Goal: Information Seeking & Learning: Learn about a topic

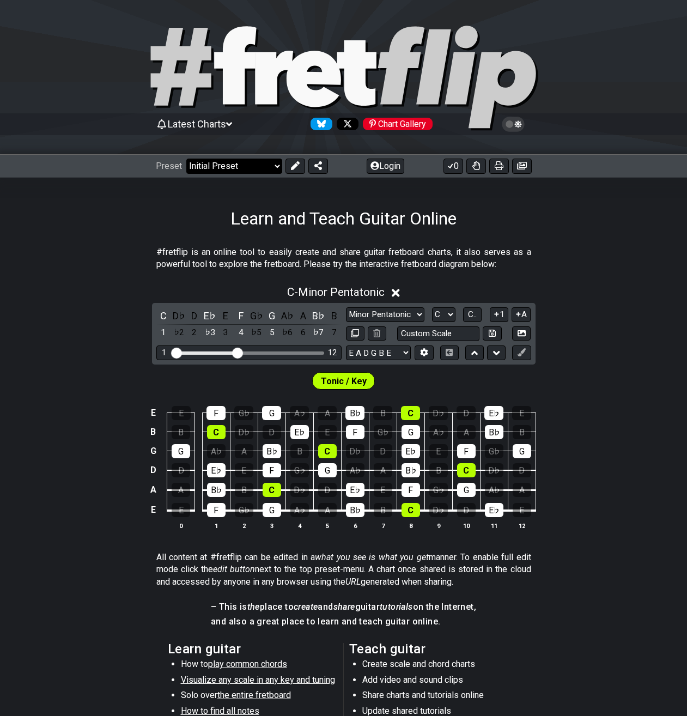
click at [186, 159] on select "Welcome to #fretflip! Initial Preset Custom Preset Minor Pentatonic Major Penta…" at bounding box center [234, 166] width 96 height 15
click option "The CAGED System" at bounding box center [0, 0] width 0 height 0
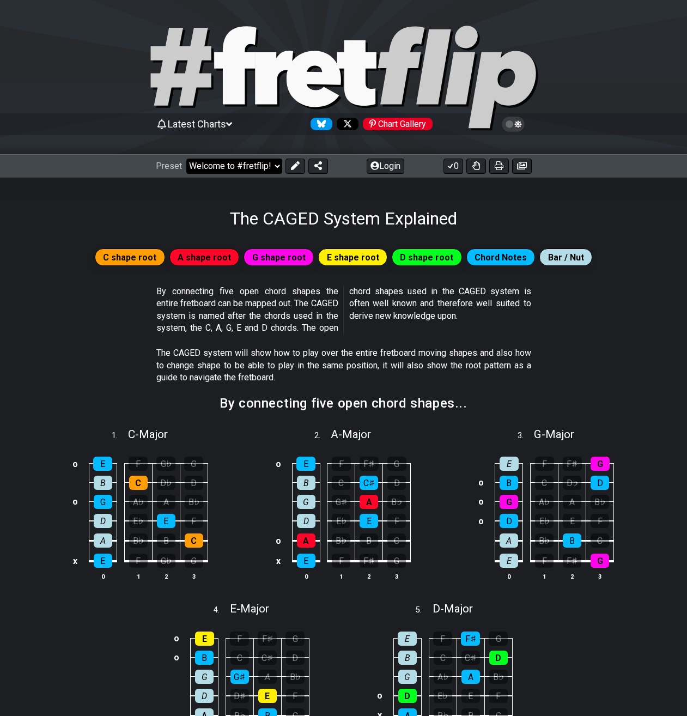
select select "/the-caged-system"
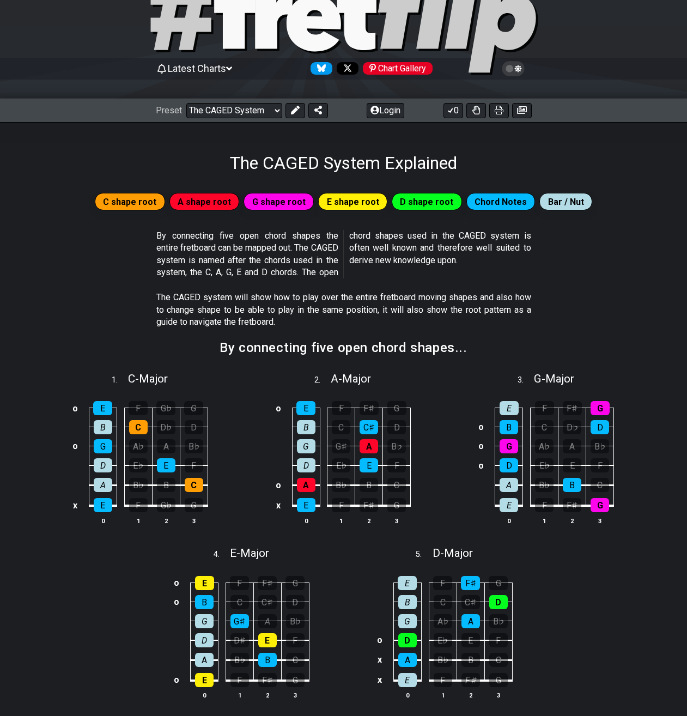
click at [141, 202] on span "C shape root" at bounding box center [129, 202] width 53 height 16
click at [203, 201] on span "A shape root" at bounding box center [204, 202] width 53 height 16
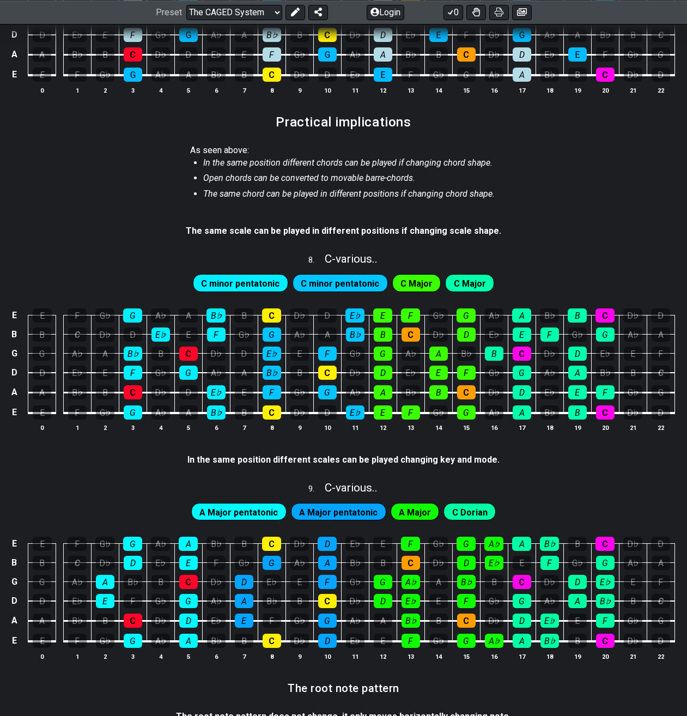
scroll to position [1056, 0]
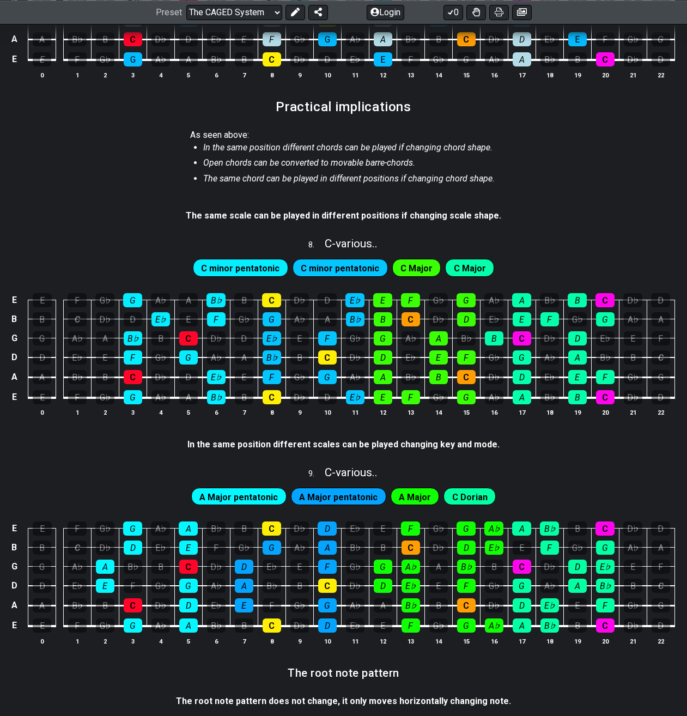
click at [259, 270] on span "C minor pentatonic" at bounding box center [240, 269] width 78 height 16
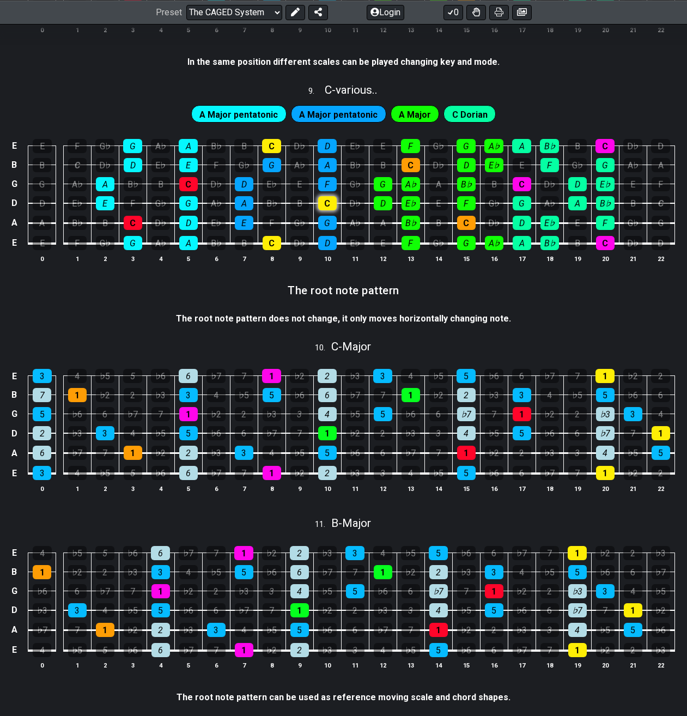
scroll to position [1446, 0]
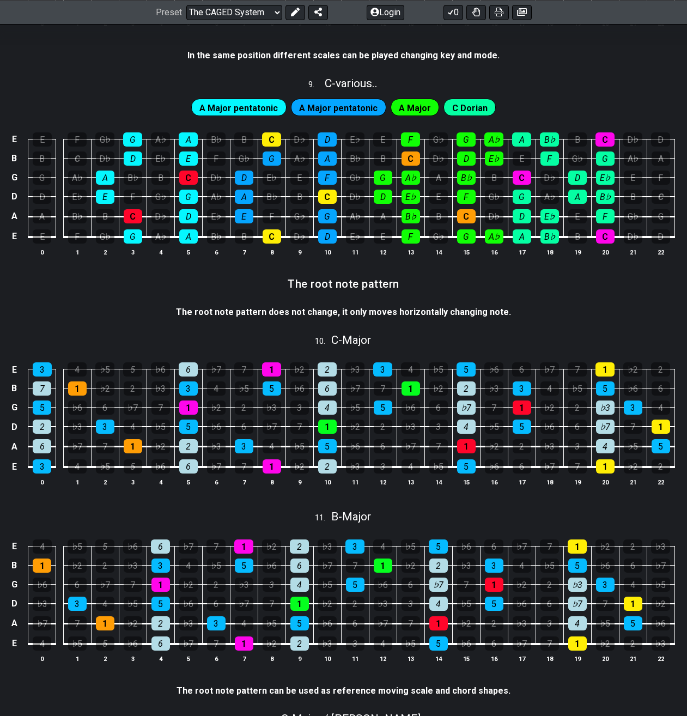
click at [406, 108] on span "A Major" at bounding box center [415, 108] width 32 height 16
click at [444, 108] on div "C Dorian" at bounding box center [470, 107] width 52 height 17
drag, startPoint x: 310, startPoint y: 58, endPoint x: 437, endPoint y: 63, distance: 127.1
click at [437, 61] on strong "In the same position different scales can be played changing key and mode." at bounding box center [344, 55] width 312 height 10
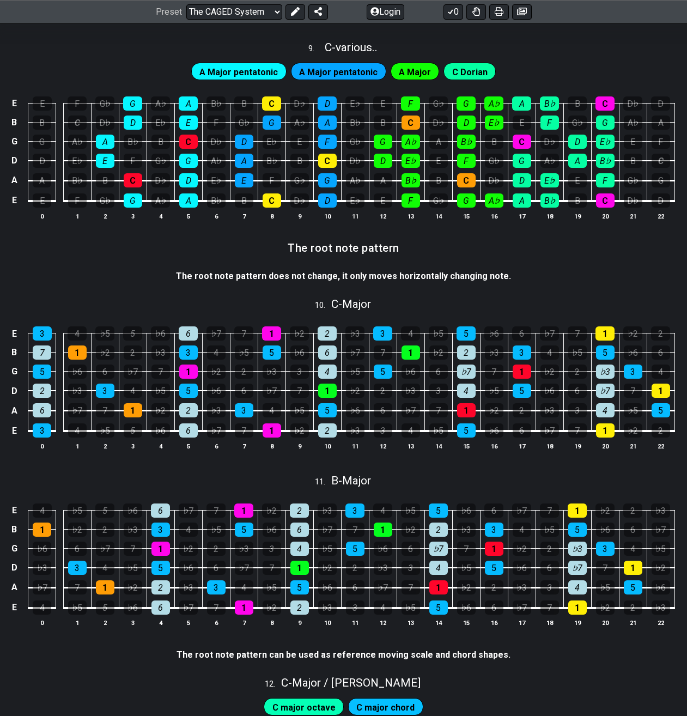
scroll to position [1501, 0]
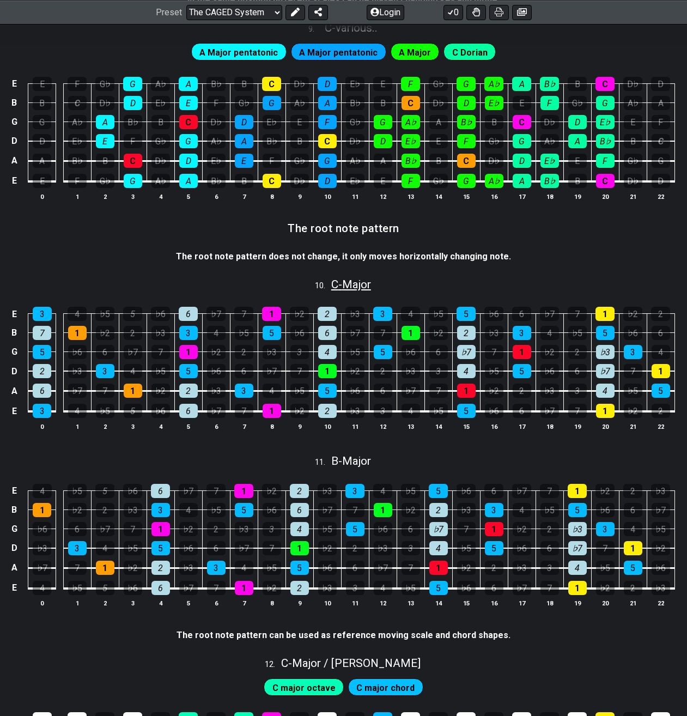
click at [331, 289] on span "C - Major" at bounding box center [351, 284] width 40 height 13
select select "C"
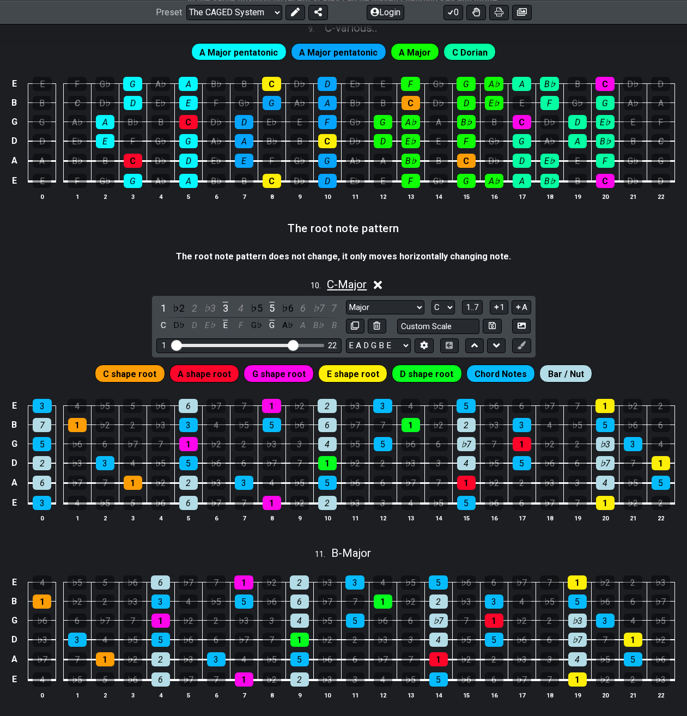
click at [337, 288] on span "C - Major" at bounding box center [347, 284] width 40 height 13
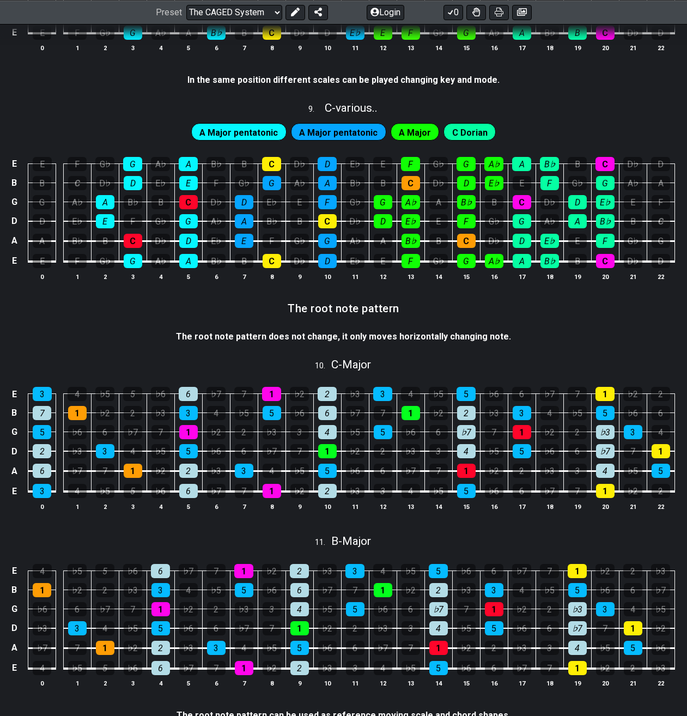
scroll to position [1588, 0]
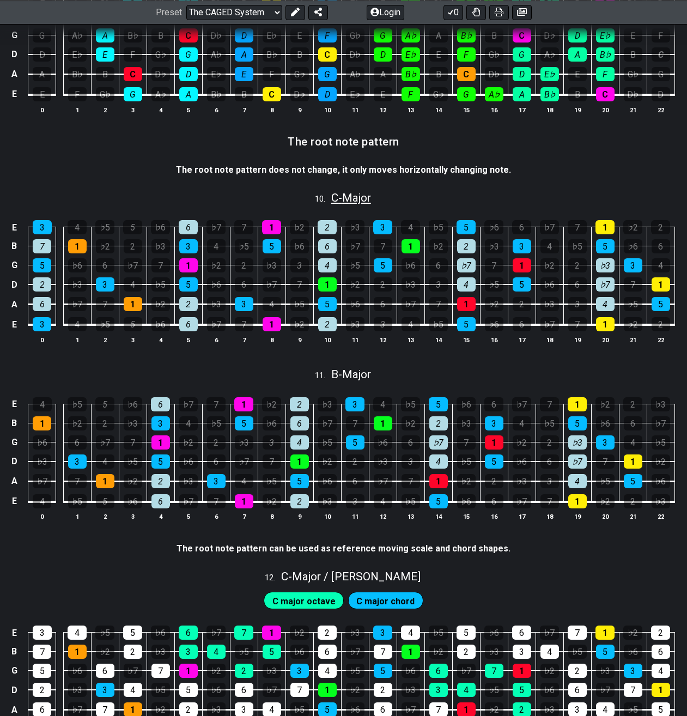
click at [346, 199] on span "C - Major" at bounding box center [351, 197] width 40 height 13
select select "C"
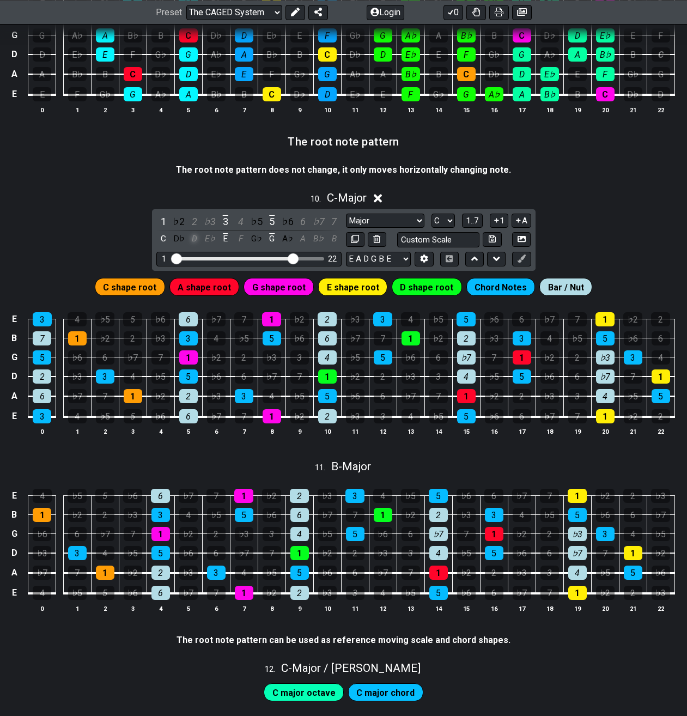
click at [191, 240] on div "D" at bounding box center [195, 239] width 14 height 15
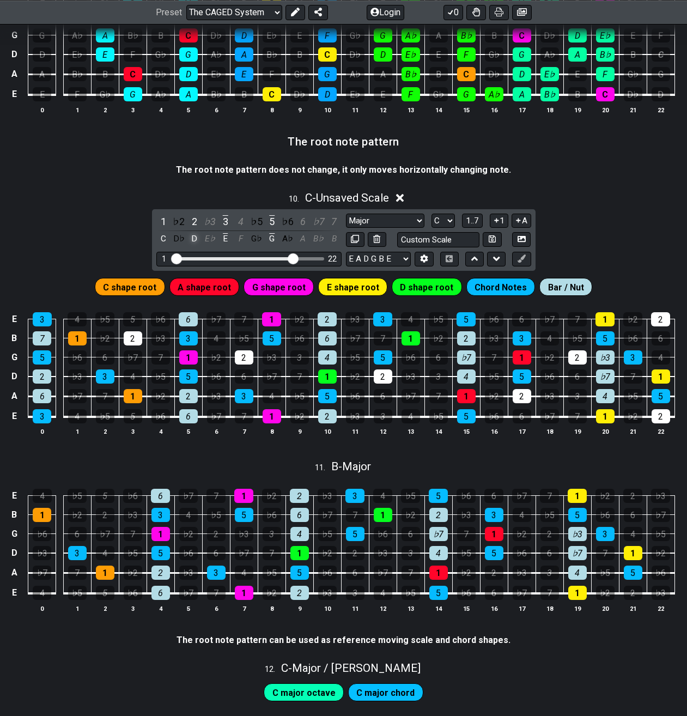
click at [191, 240] on div "D" at bounding box center [195, 239] width 14 height 15
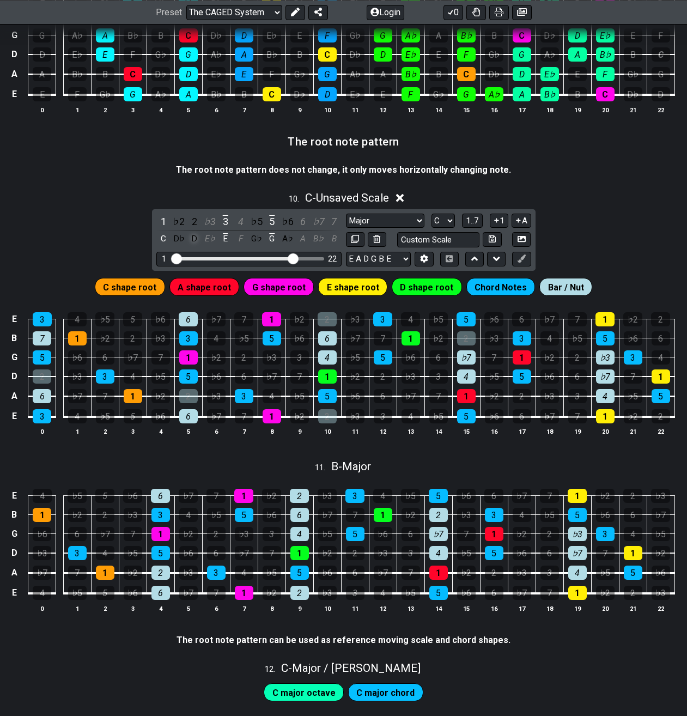
click at [194, 241] on div "D" at bounding box center [195, 239] width 14 height 15
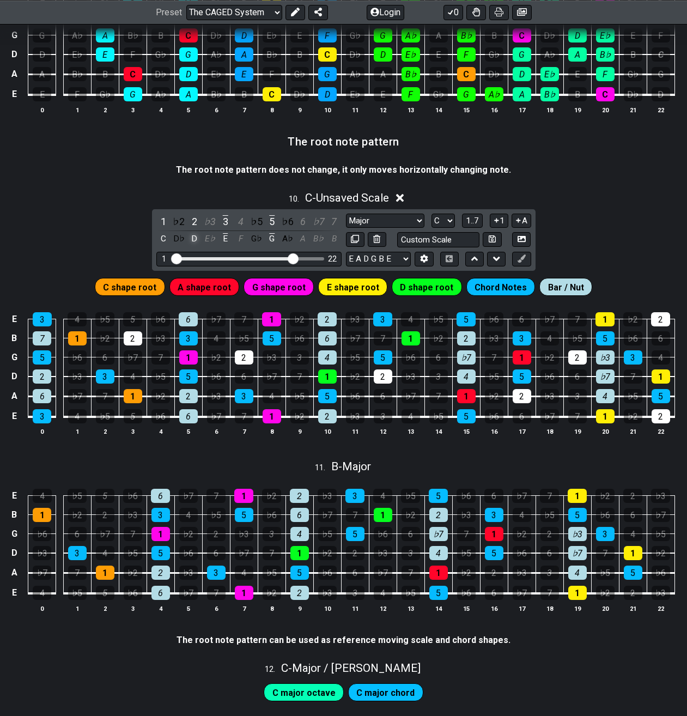
click at [194, 241] on div "D" at bounding box center [195, 239] width 14 height 15
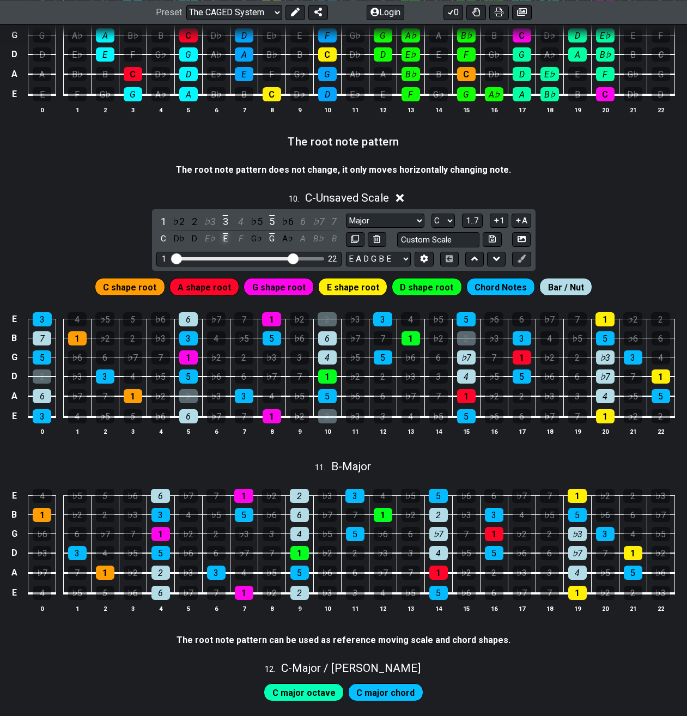
click at [226, 239] on div "E" at bounding box center [226, 239] width 14 height 15
click at [195, 239] on div "D" at bounding box center [195, 239] width 14 height 15
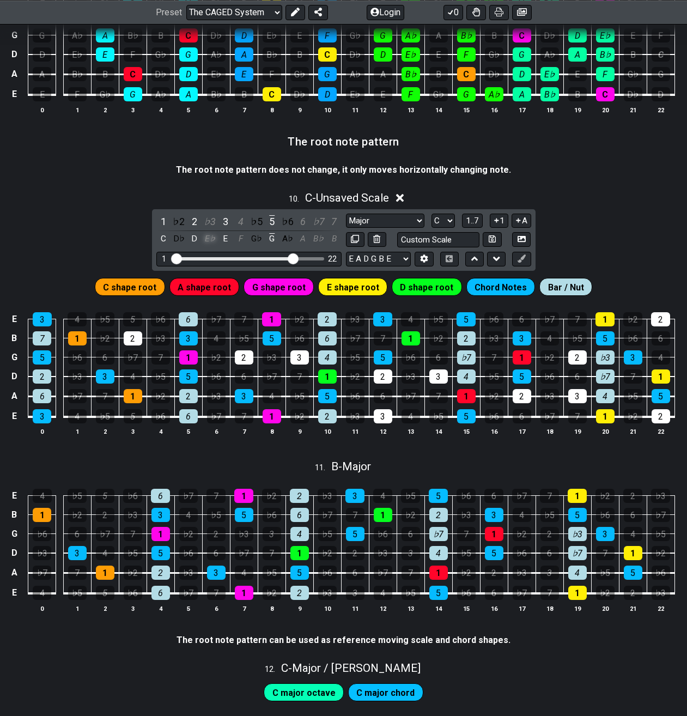
click at [209, 238] on div "E♭" at bounding box center [210, 239] width 14 height 15
click at [208, 238] on div "E♭" at bounding box center [210, 239] width 14 height 15
click at [196, 238] on div "D" at bounding box center [195, 239] width 14 height 15
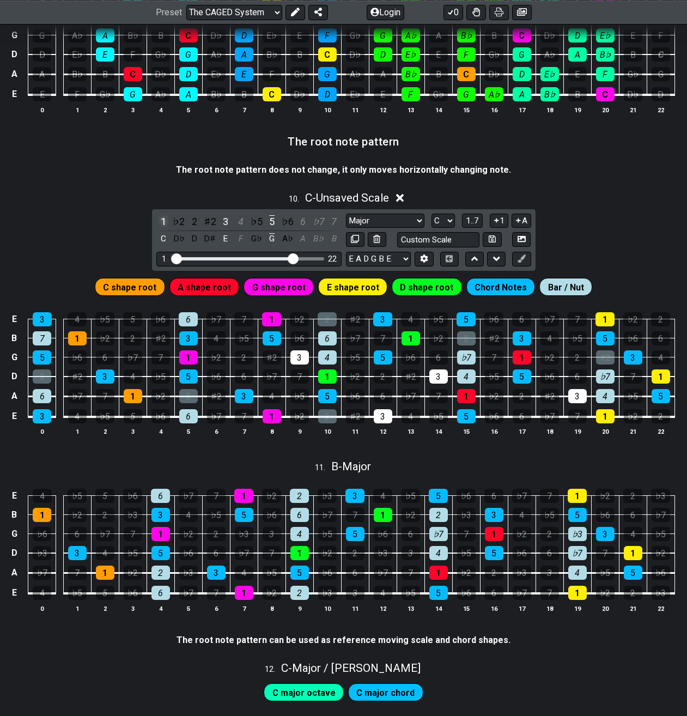
click at [166, 223] on div "1" at bounding box center [163, 221] width 14 height 15
drag, startPoint x: 197, startPoint y: 259, endPoint x: 268, endPoint y: 257, distance: 70.9
click at [268, 257] on div "1 22" at bounding box center [248, 259] width 185 height 15
drag, startPoint x: 292, startPoint y: 258, endPoint x: 250, endPoint y: 258, distance: 41.4
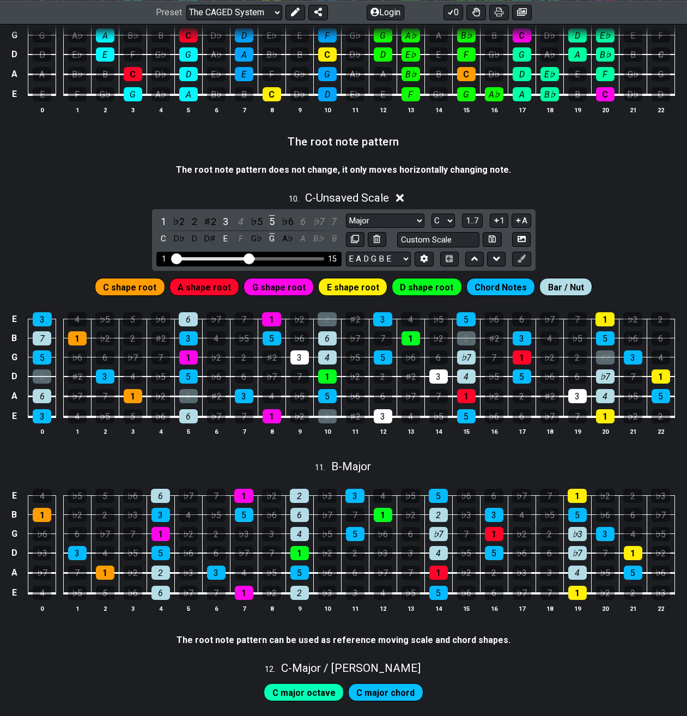
click at [250, 258] on input "Visible fret range" at bounding box center [249, 258] width 155 height 0
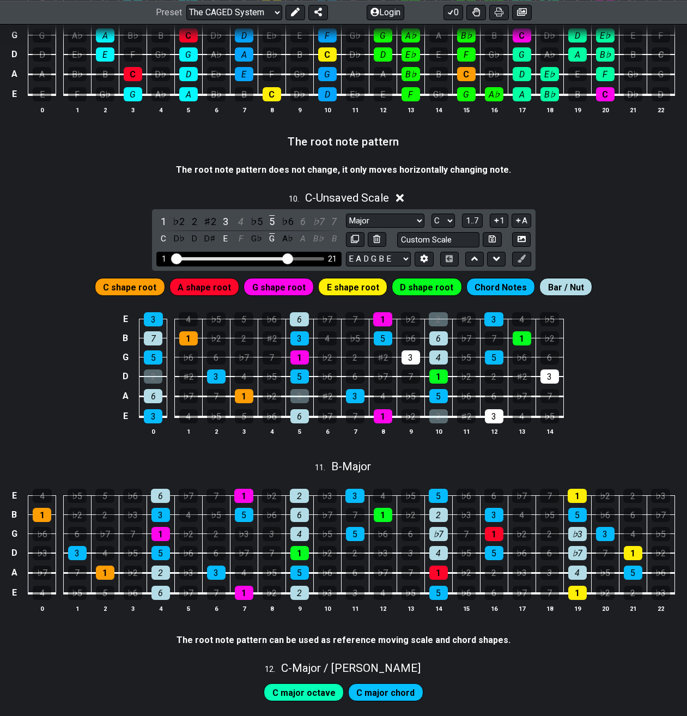
drag, startPoint x: 245, startPoint y: 259, endPoint x: 292, endPoint y: 259, distance: 46.9
click at [292, 258] on input "Visible fret range" at bounding box center [249, 258] width 155 height 0
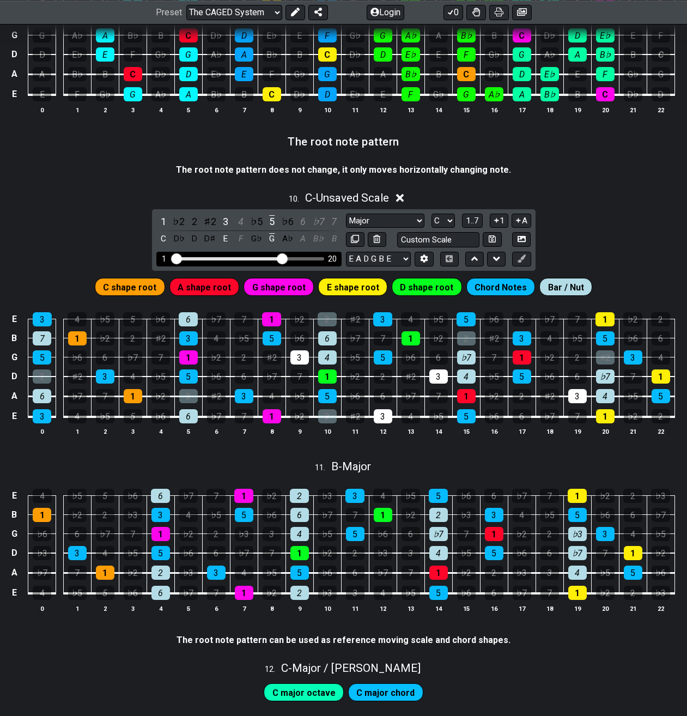
drag, startPoint x: 291, startPoint y: 259, endPoint x: 280, endPoint y: 258, distance: 11.5
click at [280, 258] on input "Visible fret range" at bounding box center [249, 258] width 155 height 0
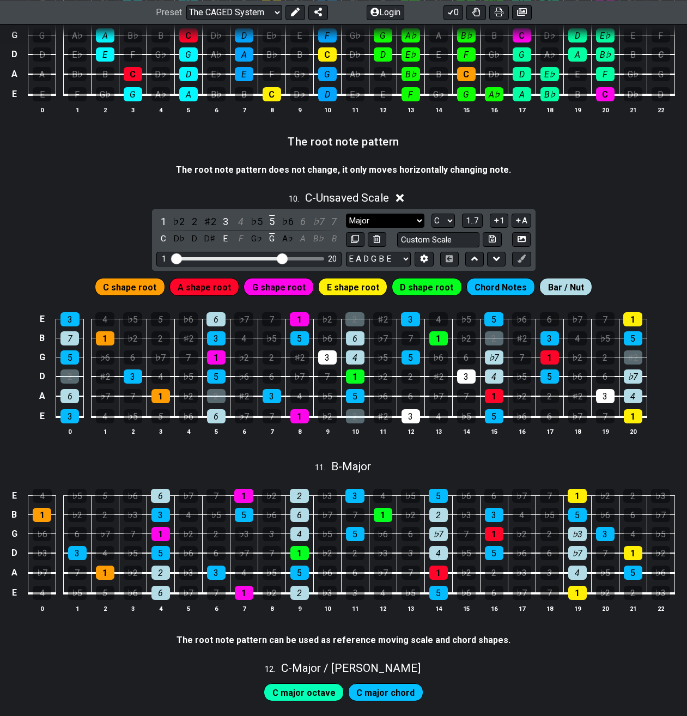
click at [385, 228] on select "Major Major chords Minor Pentatonic Major Pentatonic Minor Blues Major Blues Ma…" at bounding box center [385, 221] width 78 height 15
click at [469, 189] on div "10 . C - Unsaved Scale" at bounding box center [343, 195] width 687 height 21
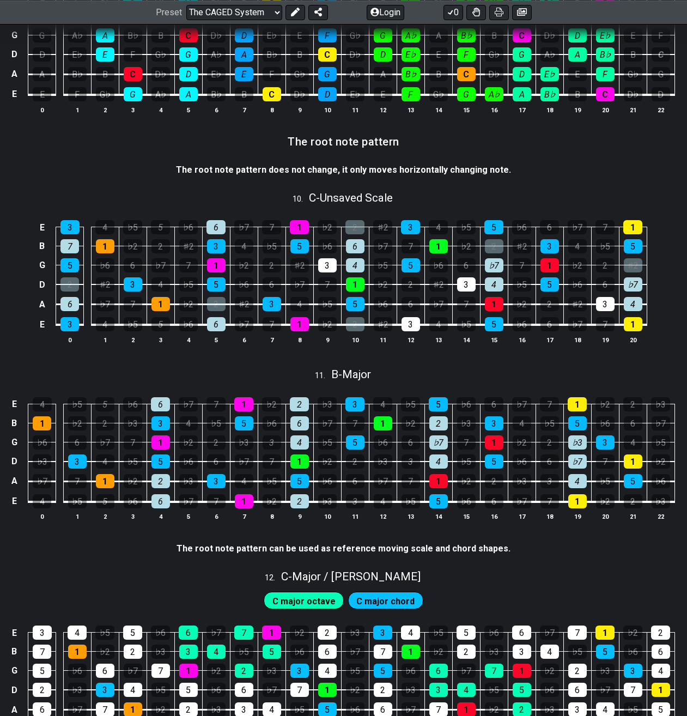
click at [463, 200] on div "10 . C - Unsaved Scale" at bounding box center [343, 195] width 687 height 21
select select "C"
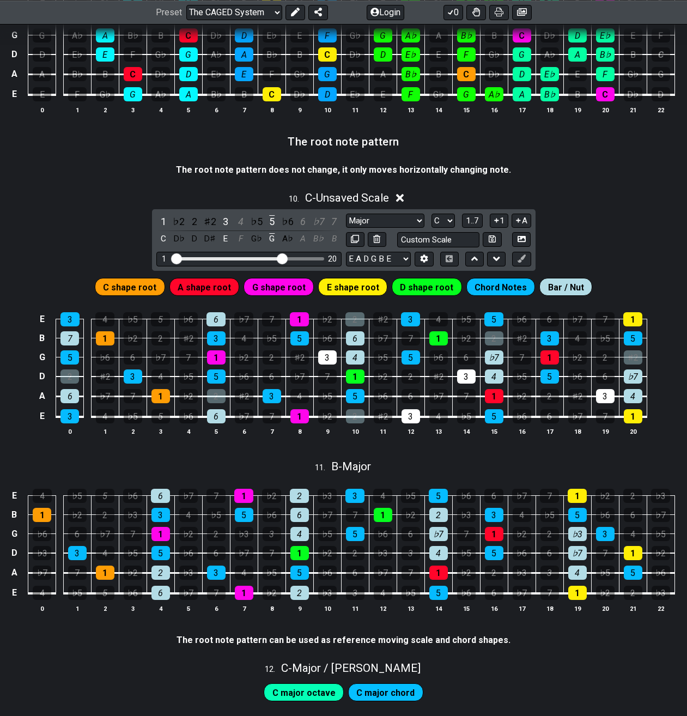
click at [401, 201] on icon at bounding box center [400, 199] width 8 height 8
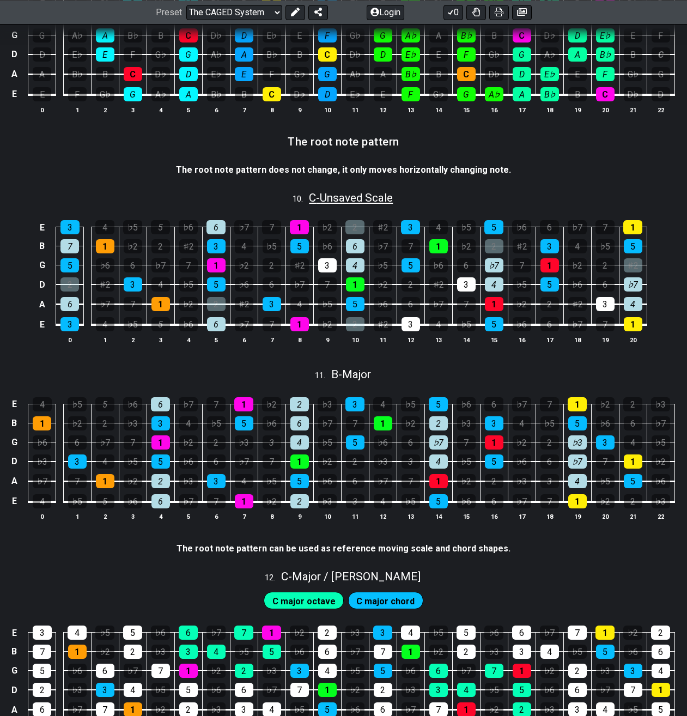
click at [380, 197] on span "C - Unsaved Scale" at bounding box center [351, 197] width 84 height 13
select select "C"
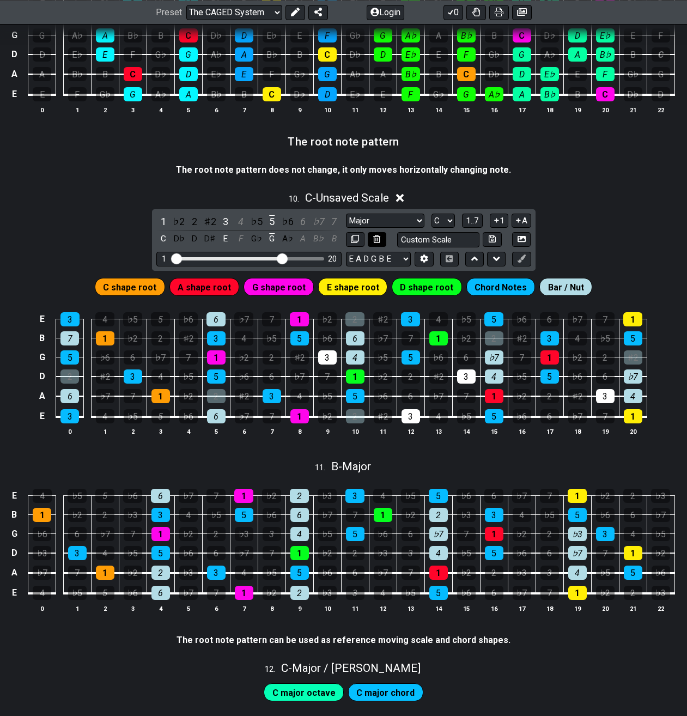
click at [382, 241] on button at bounding box center [377, 239] width 19 height 15
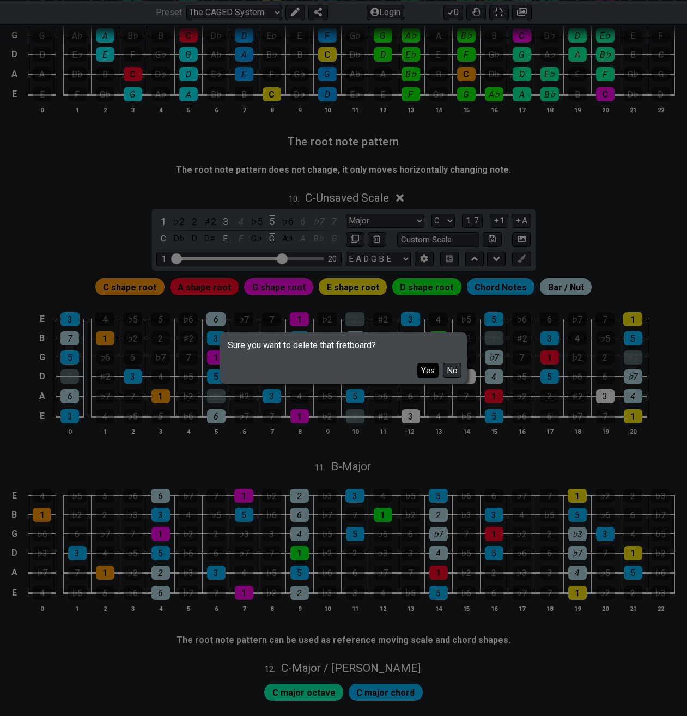
click at [427, 366] on button "Yes" at bounding box center [428, 370] width 21 height 15
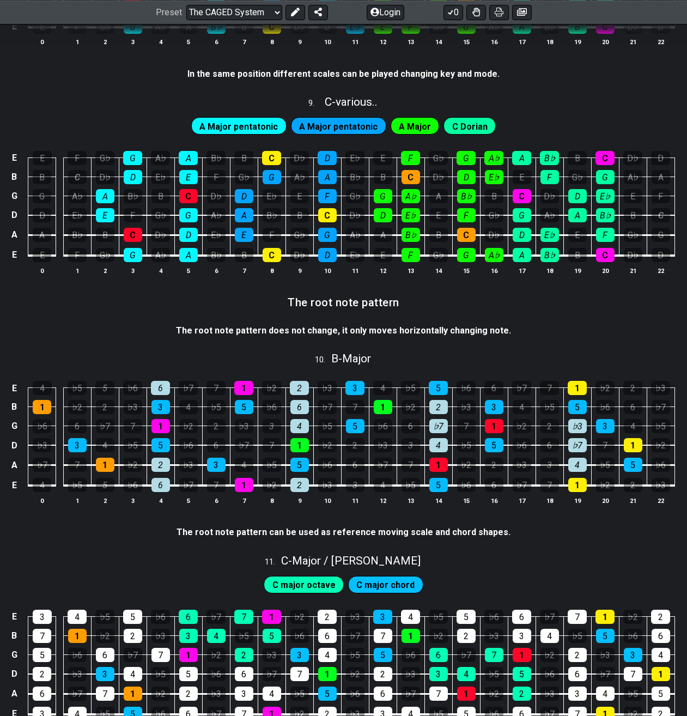
scroll to position [1421, 0]
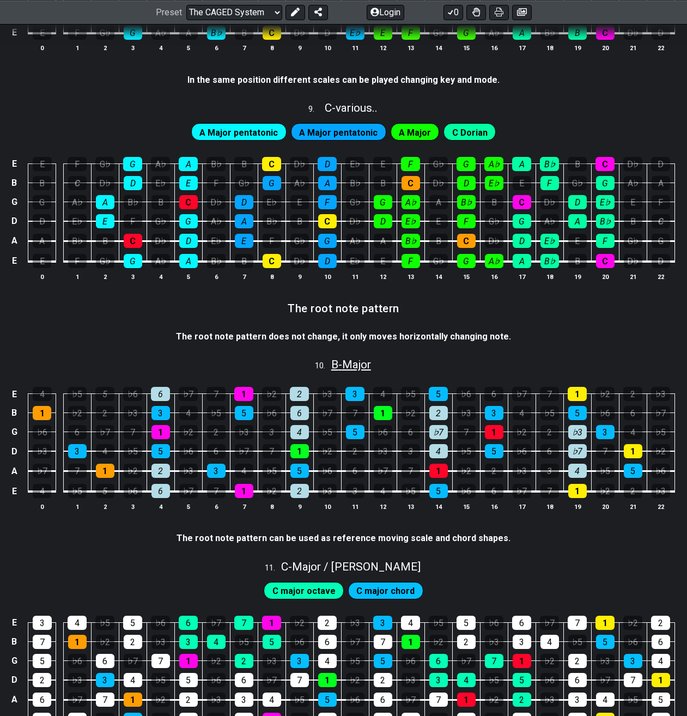
click at [351, 365] on span "B - Major" at bounding box center [351, 364] width 40 height 13
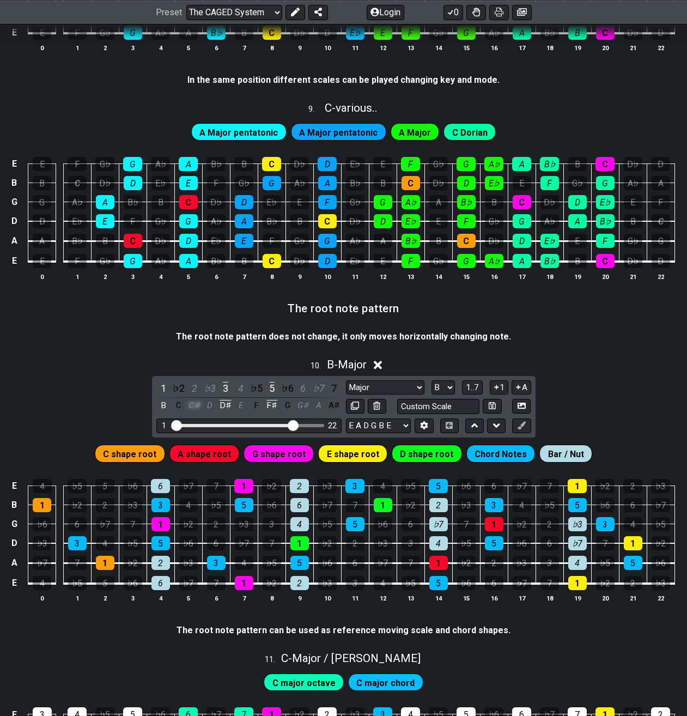
click at [193, 407] on div "C♯" at bounding box center [195, 405] width 14 height 15
click at [166, 409] on div "B" at bounding box center [163, 405] width 14 height 15
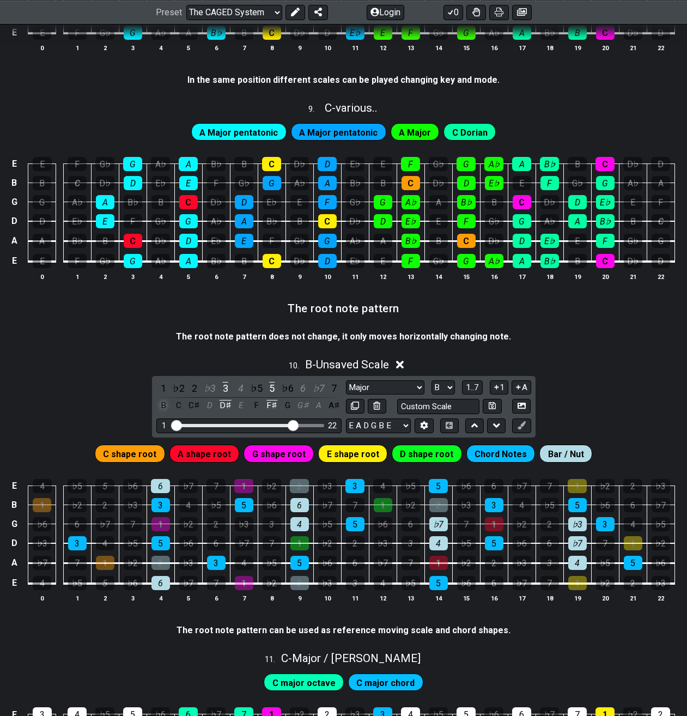
click at [166, 409] on div "B" at bounding box center [163, 405] width 14 height 15
click at [177, 409] on div "C" at bounding box center [179, 405] width 14 height 15
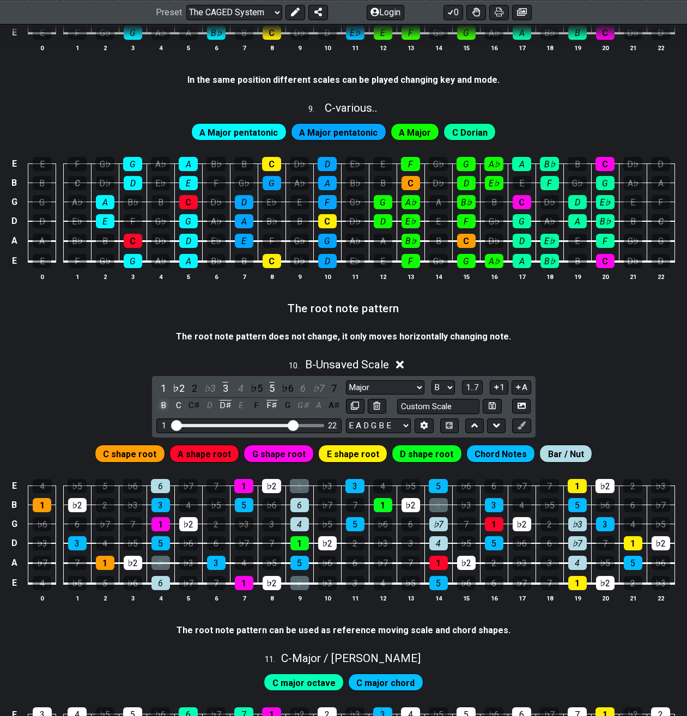
click at [166, 405] on div "B" at bounding box center [163, 405] width 14 height 15
drag, startPoint x: 177, startPoint y: 391, endPoint x: 167, endPoint y: 392, distance: 10.4
click at [167, 392] on div "1 ♭2 2 ♭3 3 4 ♭5 5 ♭6 6 ♭7 7 B C C♯ D D♯ E F F♯ G G♯ A A♯" at bounding box center [248, 397] width 185 height 32
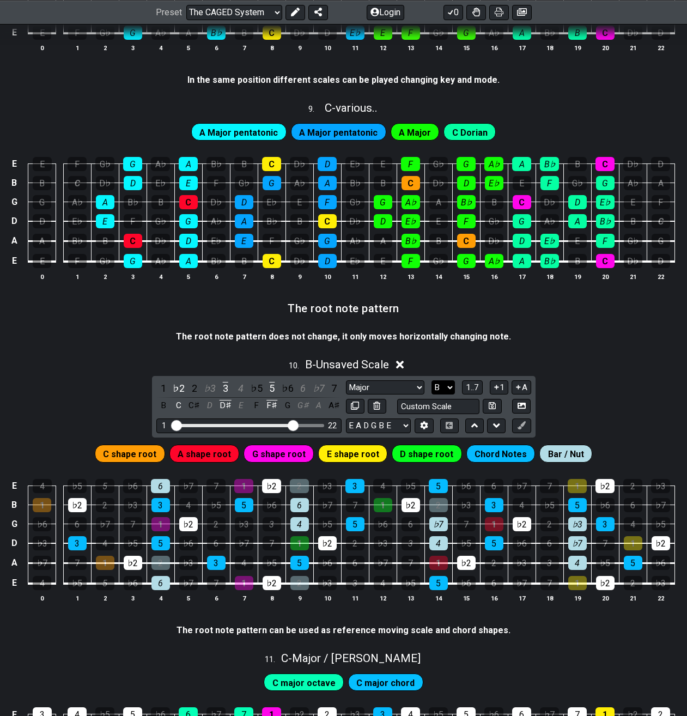
click at [432, 380] on select "A♭ A A♯ B♭ B C C♯ D♭ D D♯ E♭ E F F♯ G♭ G G♯" at bounding box center [443, 387] width 23 height 15
select select "C"
click option "C" at bounding box center [0, 0] width 0 height 0
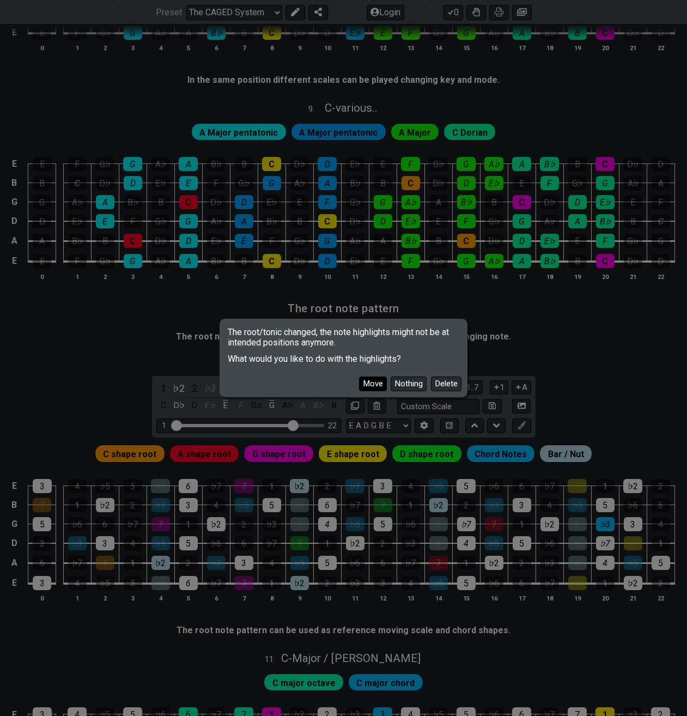
click at [378, 385] on button "Move" at bounding box center [373, 384] width 28 height 15
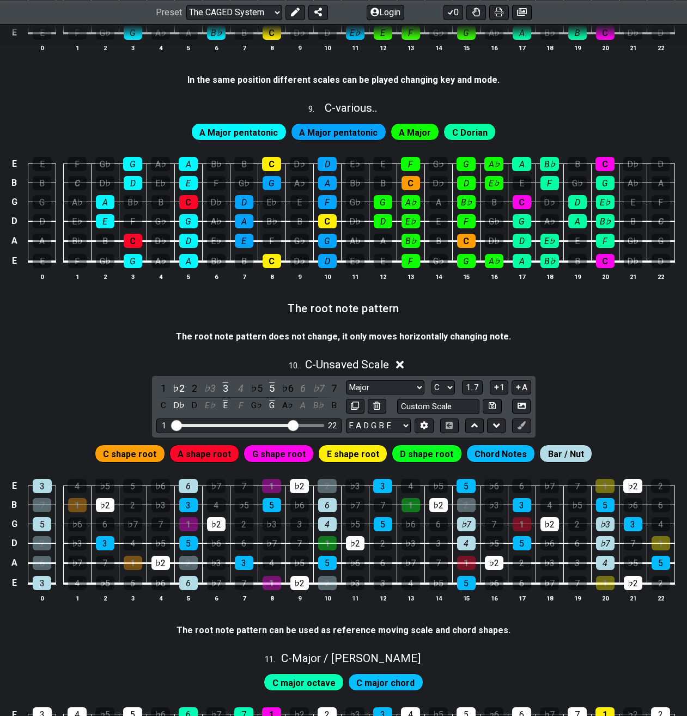
click at [396, 362] on div "10 . C - Unsaved Scale" at bounding box center [343, 362] width 687 height 21
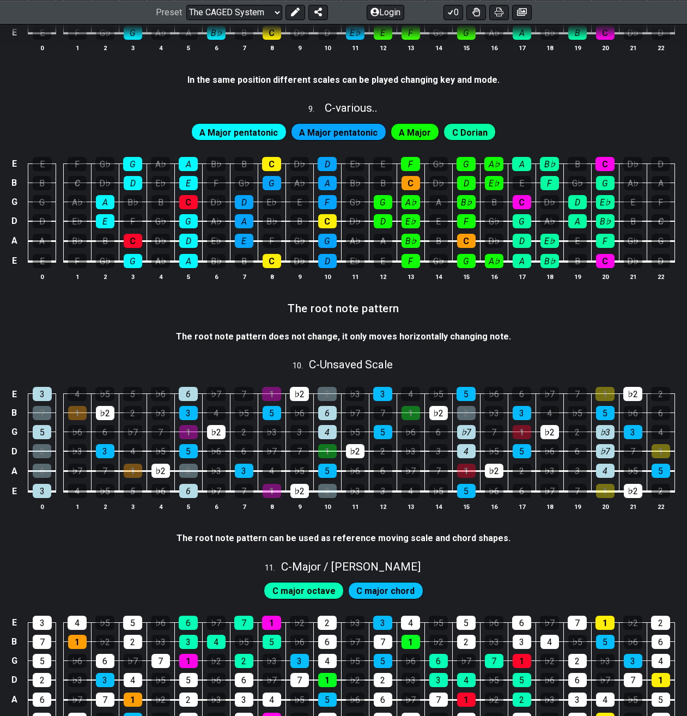
click at [403, 368] on div "10 . C - Unsaved Scale" at bounding box center [343, 362] width 687 height 21
select select "C"
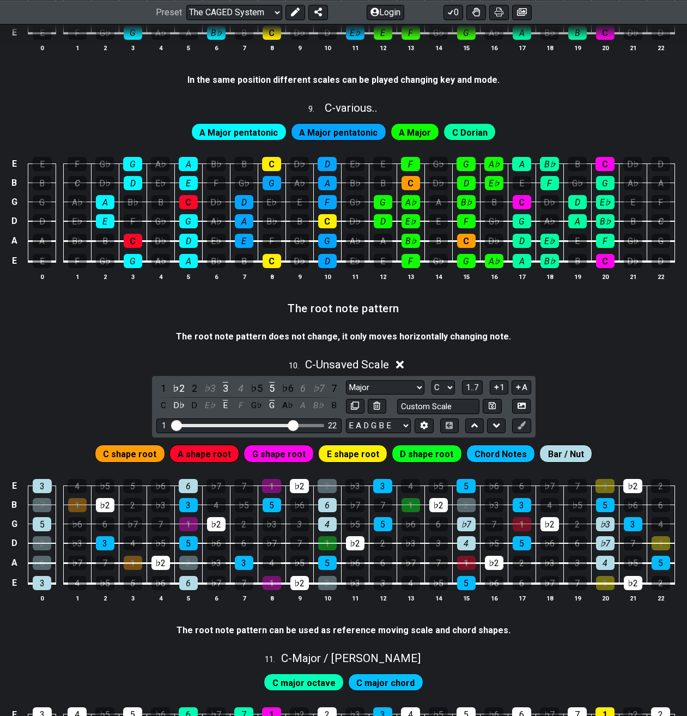
click at [400, 366] on icon at bounding box center [400, 365] width 8 height 8
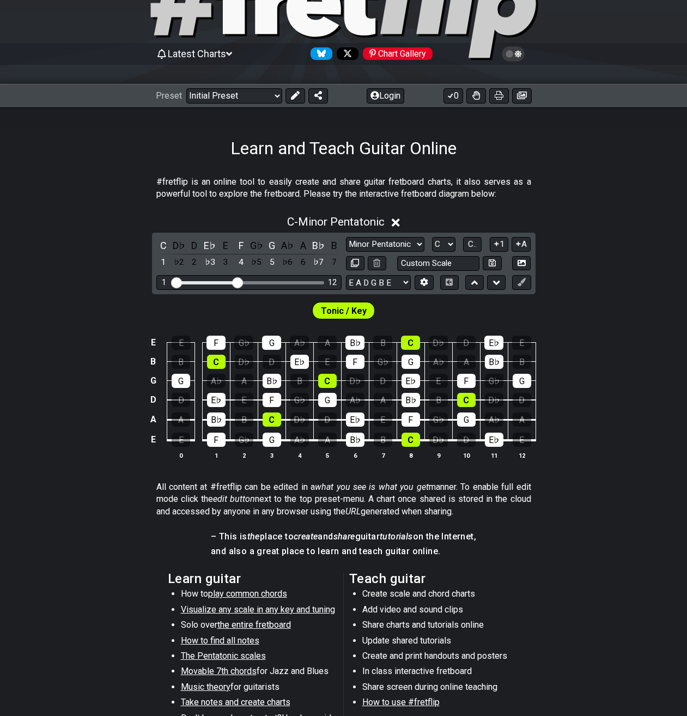
scroll to position [56, 0]
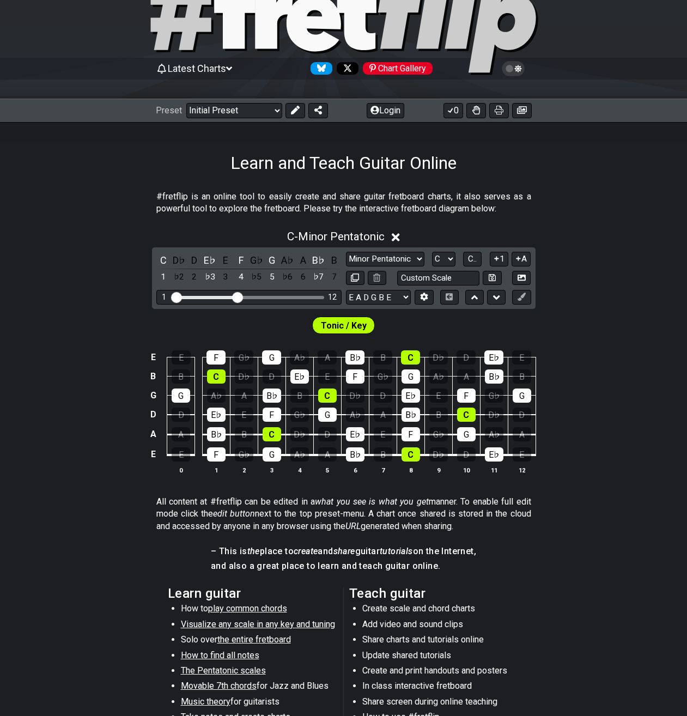
click at [227, 625] on span "Visualize any scale in any key and tuning" at bounding box center [258, 624] width 154 height 10
select select "/guitar-scales"
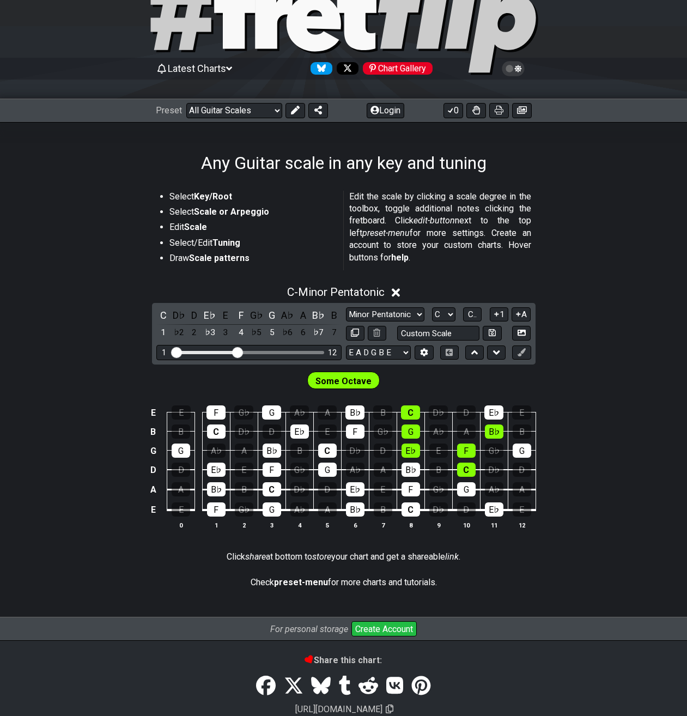
click at [582, 396] on div "E E F G♭ G A♭ A B♭ B C D♭ D E♭ E B B C D♭ D E♭ E F G♭ G A♭ A B♭ B G G A♭ A B♭ B…" at bounding box center [343, 467] width 687 height 153
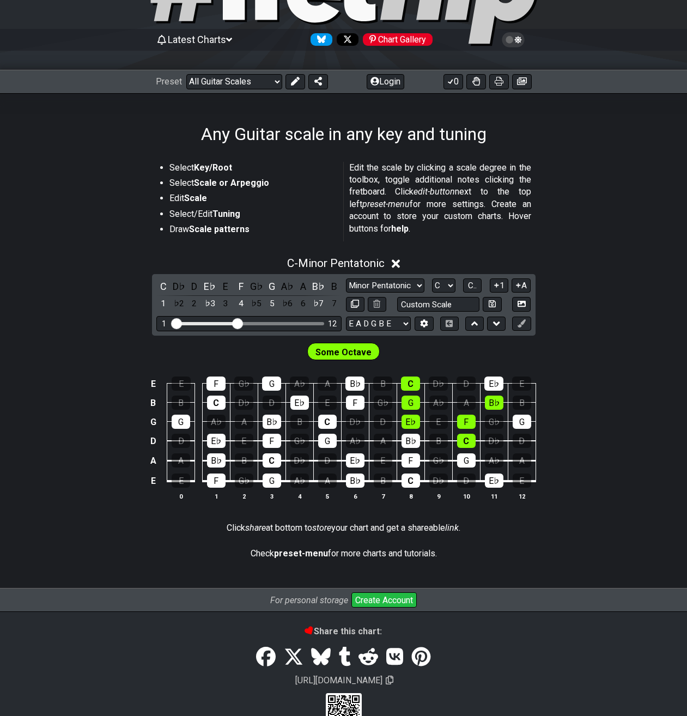
scroll to position [111, 0]
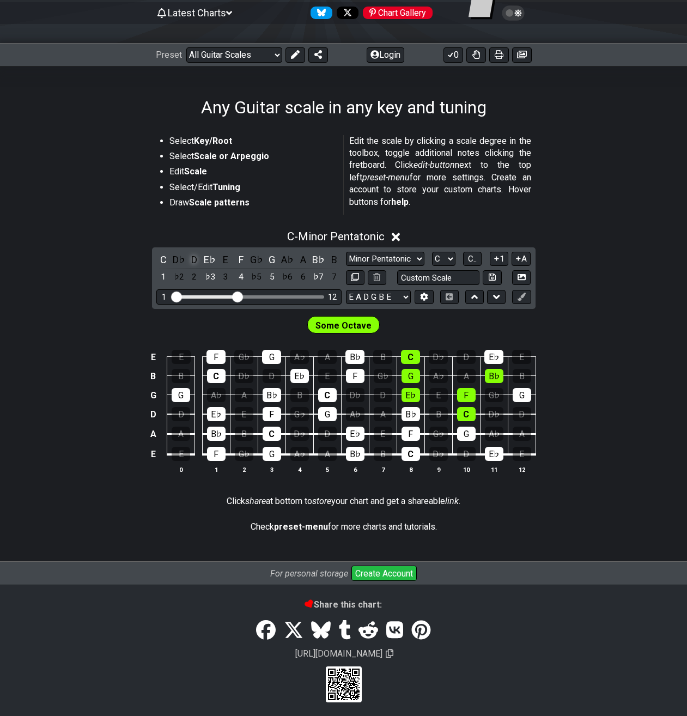
click at [196, 261] on div "D" at bounding box center [195, 259] width 14 height 15
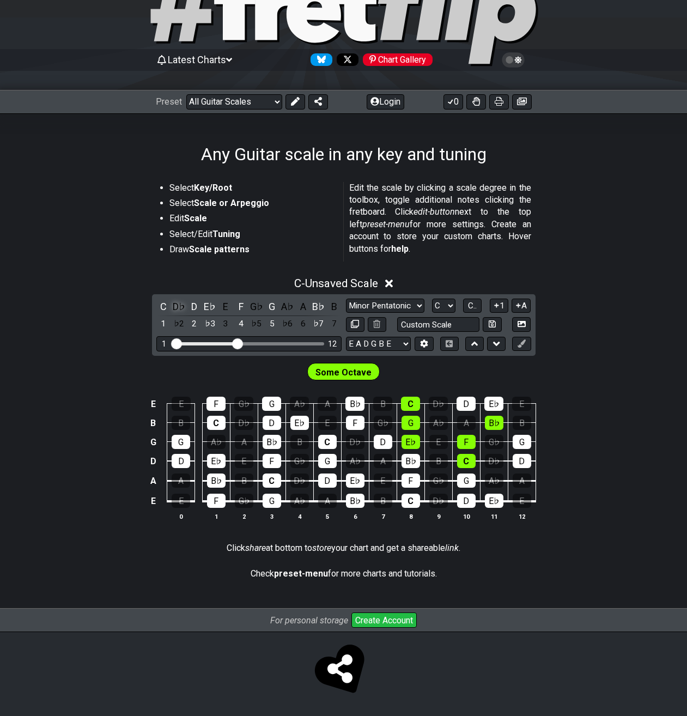
click at [182, 304] on div "D♭" at bounding box center [179, 306] width 14 height 15
click at [222, 306] on div "E" at bounding box center [226, 306] width 14 height 15
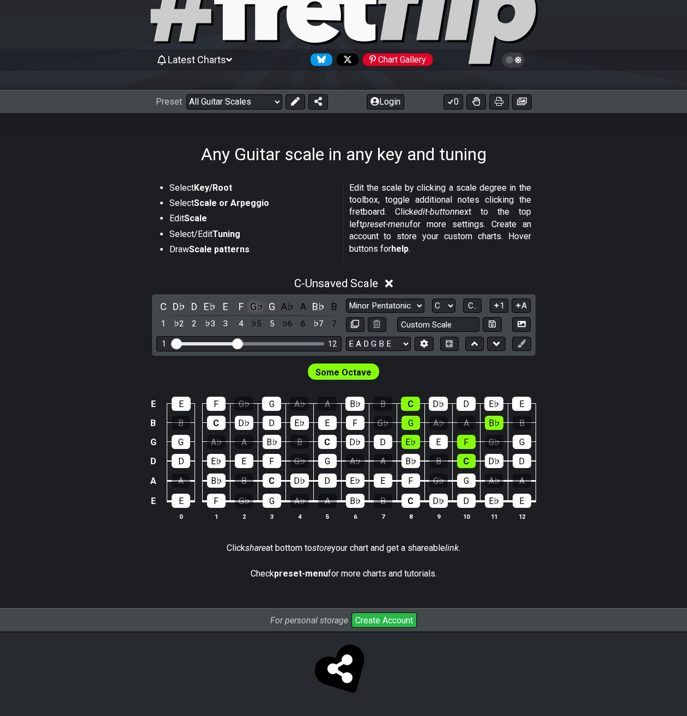
click at [256, 305] on div "G♭" at bounding box center [257, 306] width 14 height 15
click at [286, 304] on div "A♭" at bounding box center [288, 306] width 14 height 15
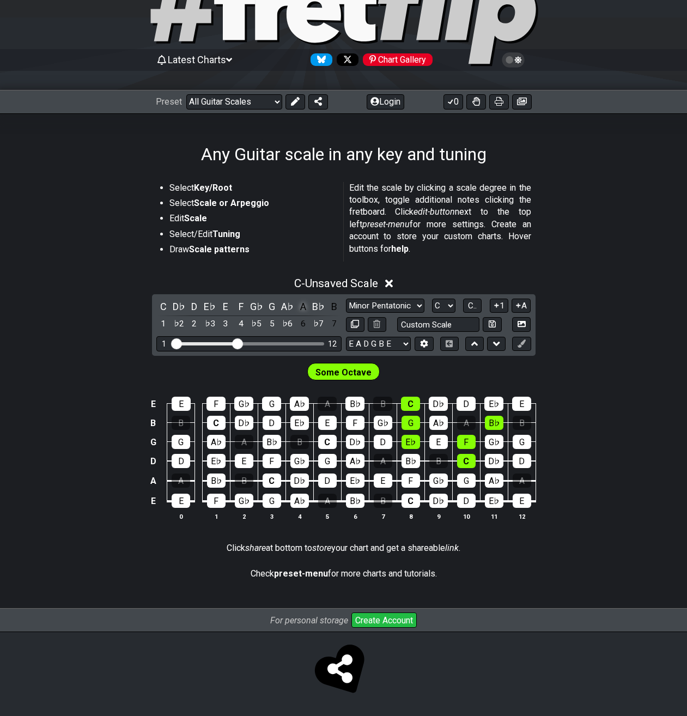
click at [307, 307] on div "A" at bounding box center [303, 306] width 14 height 15
click at [337, 309] on div "B" at bounding box center [334, 306] width 14 height 15
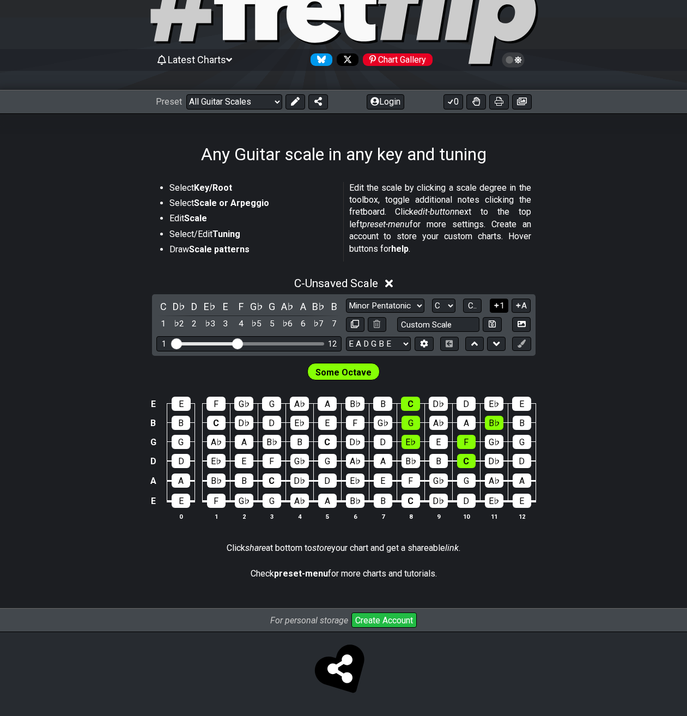
click at [497, 306] on icon at bounding box center [497, 305] width 10 height 8
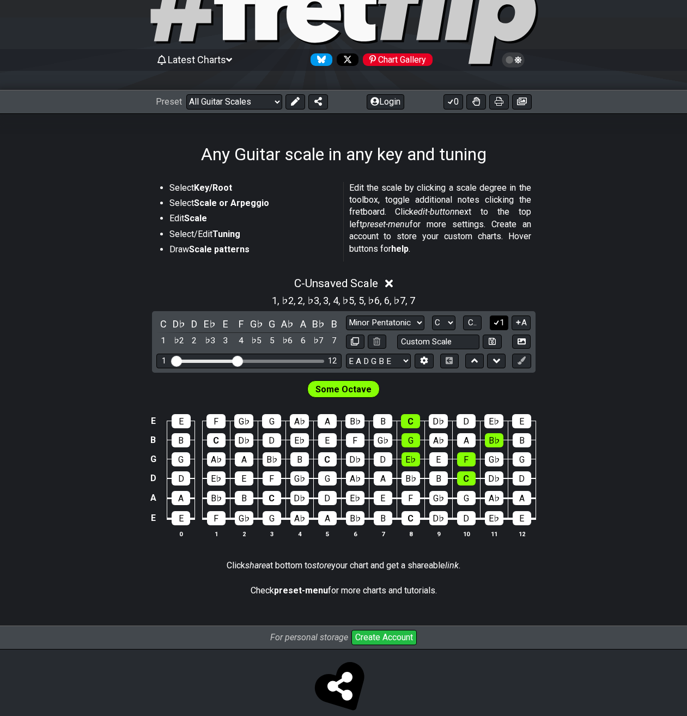
click at [494, 322] on icon at bounding box center [497, 322] width 10 height 8
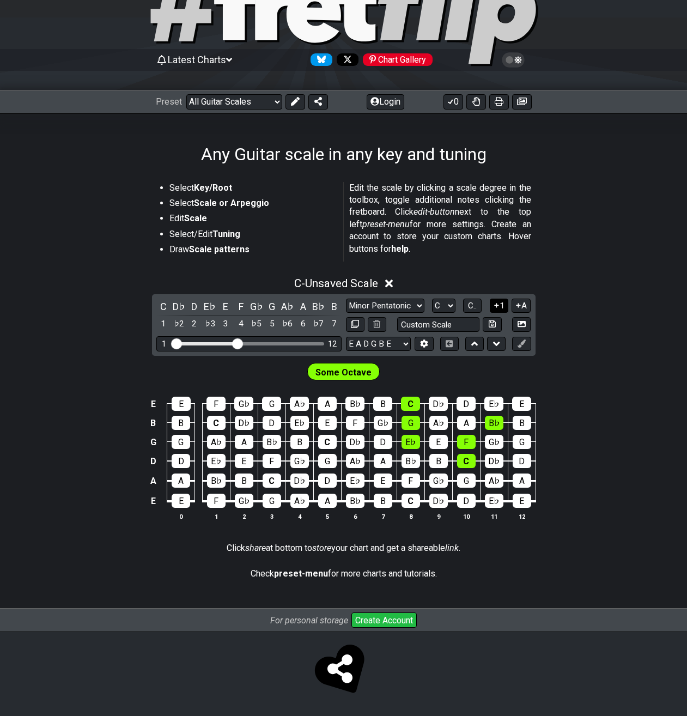
click at [501, 309] on button "1" at bounding box center [499, 306] width 19 height 15
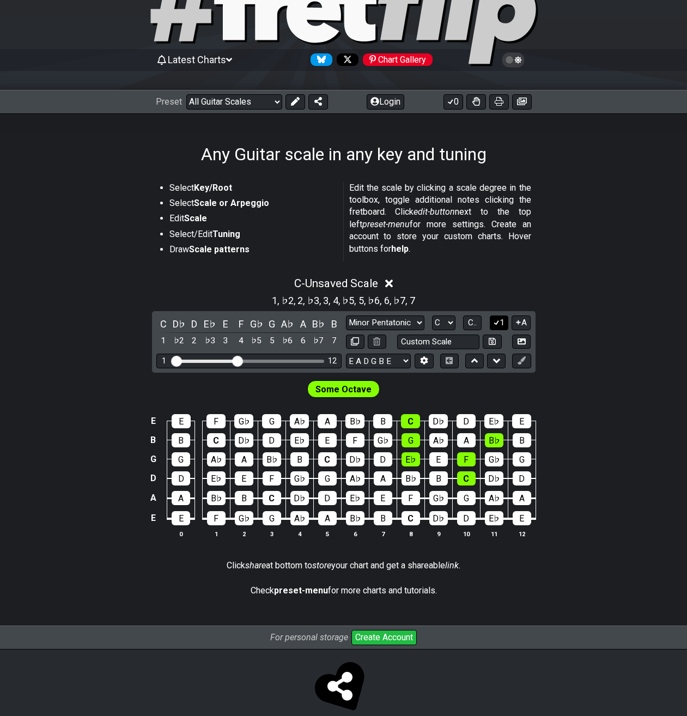
click at [501, 322] on button "1" at bounding box center [499, 323] width 19 height 15
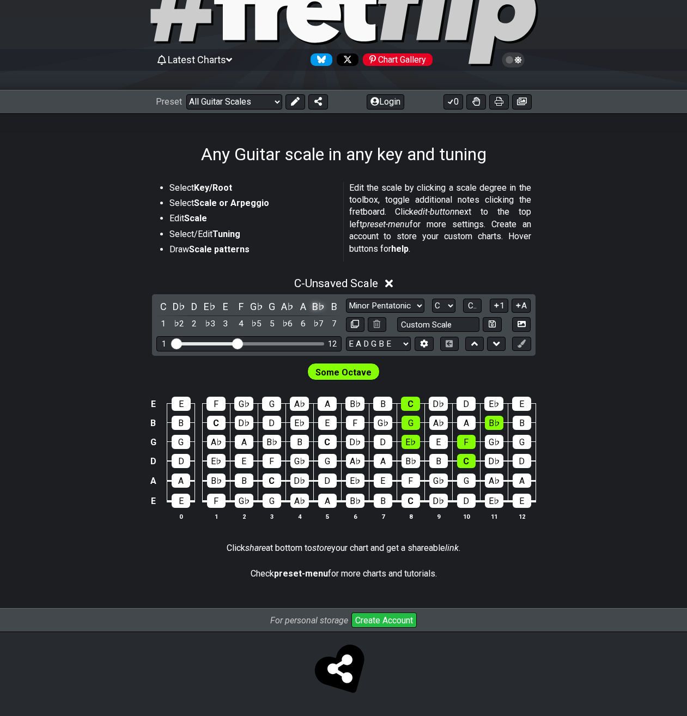
click at [324, 307] on div "B♭" at bounding box center [319, 306] width 14 height 15
click at [286, 310] on div "A♭" at bounding box center [288, 306] width 14 height 15
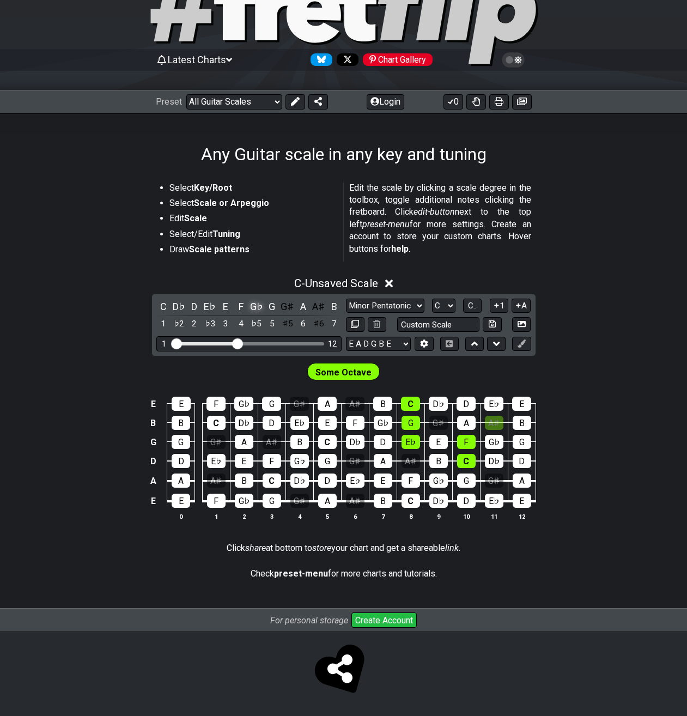
click at [262, 310] on div "G♭" at bounding box center [257, 306] width 14 height 15
click at [228, 308] on div "E" at bounding box center [226, 306] width 14 height 15
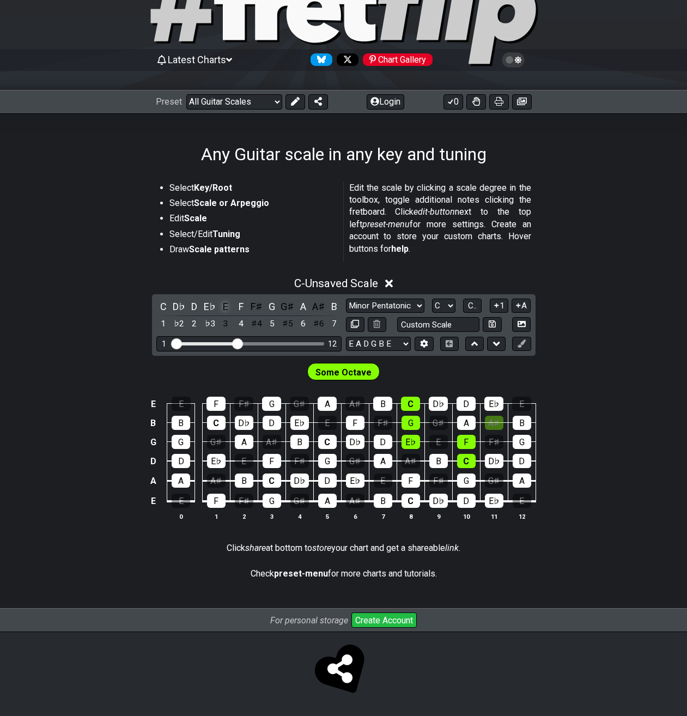
click at [225, 306] on div "E" at bounding box center [226, 306] width 14 height 15
click at [213, 306] on div "E♭" at bounding box center [210, 306] width 14 height 15
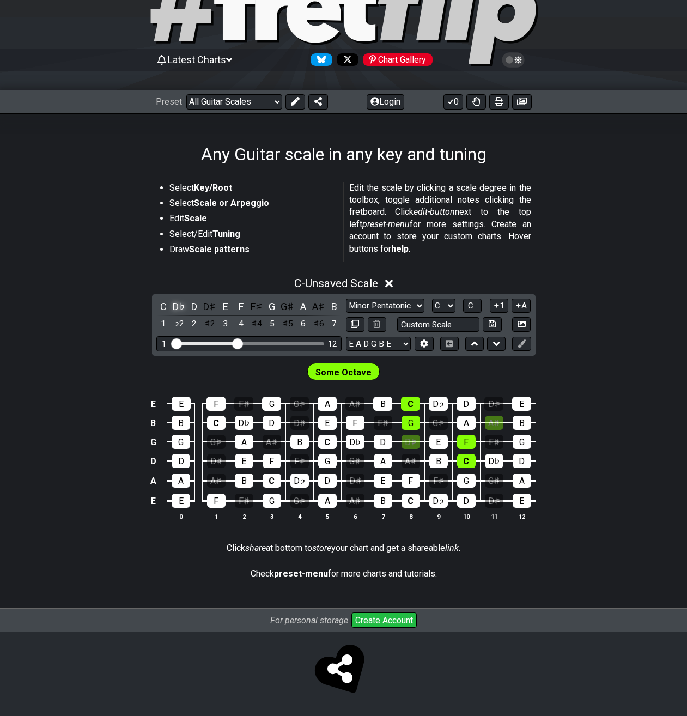
click at [184, 307] on div "D♭" at bounding box center [179, 306] width 14 height 15
click at [346, 299] on select "Minor Pentatonic Root Minor Pentatonic Major Pentatonic Minor Blues Major Blues…" at bounding box center [385, 306] width 78 height 15
click option "Minor Pentatonic" at bounding box center [0, 0] width 0 height 0
click at [346, 299] on select "Minor Pentatonic Root Minor Pentatonic Major Pentatonic Minor Blues Major Blues…" at bounding box center [385, 306] width 78 height 15
click option "Root" at bounding box center [0, 0] width 0 height 0
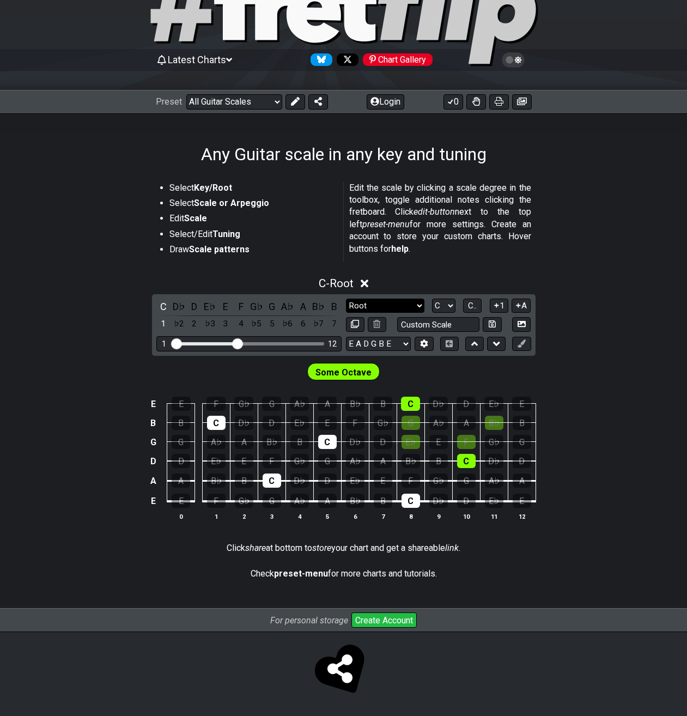
click at [346, 299] on select "Minor Pentatonic Root Minor Pentatonic Major Pentatonic Minor Blues Major Blues…" at bounding box center [385, 306] width 78 height 15
click option "Minor Pentatonic" at bounding box center [0, 0] width 0 height 0
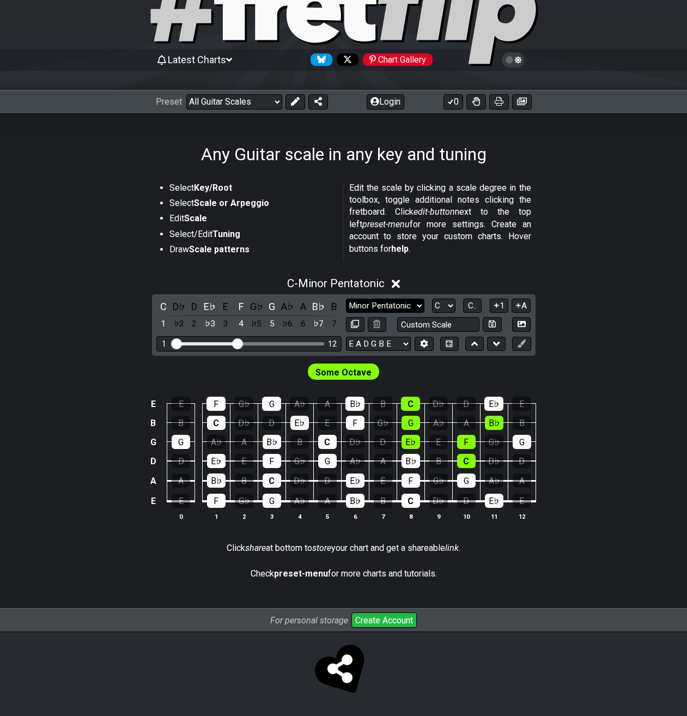
click at [346, 299] on select "Minor Pentatonic Root Minor Pentatonic Major Pentatonic Minor Blues Major Blues…" at bounding box center [385, 306] width 78 height 15
click option "Minor Pentatonic" at bounding box center [0, 0] width 0 height 0
click option "Major Pentatonic" at bounding box center [0, 0] width 0 height 0
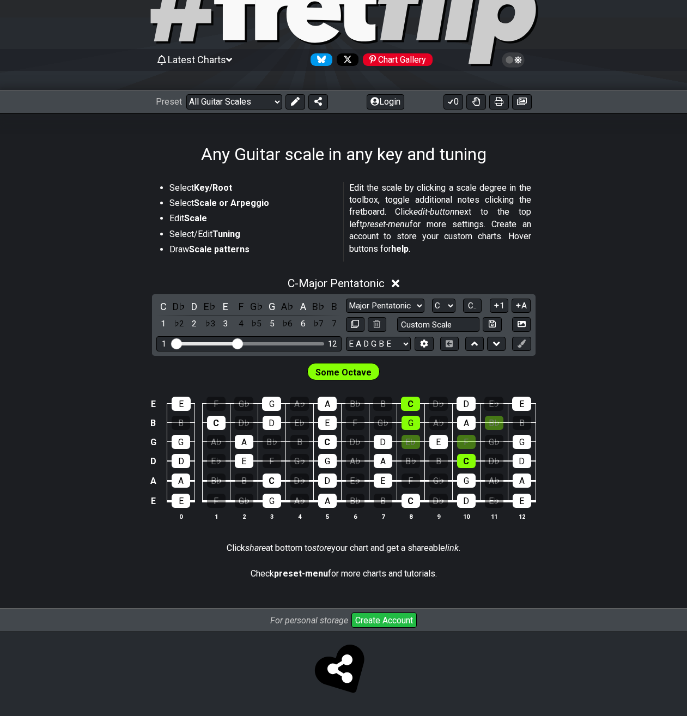
click at [417, 356] on div "Some Octave" at bounding box center [343, 369] width 687 height 27
click at [494, 304] on icon at bounding box center [497, 305] width 10 height 8
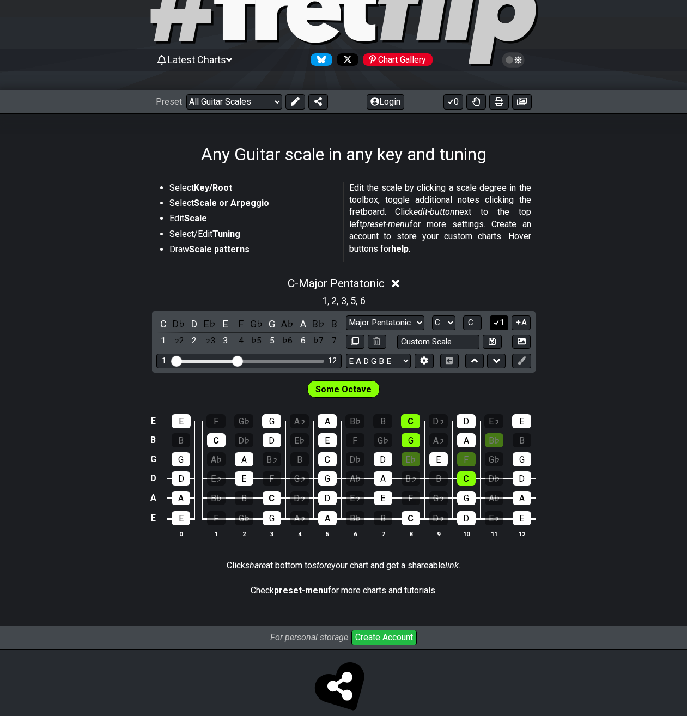
click at [499, 325] on icon at bounding box center [497, 322] width 10 height 8
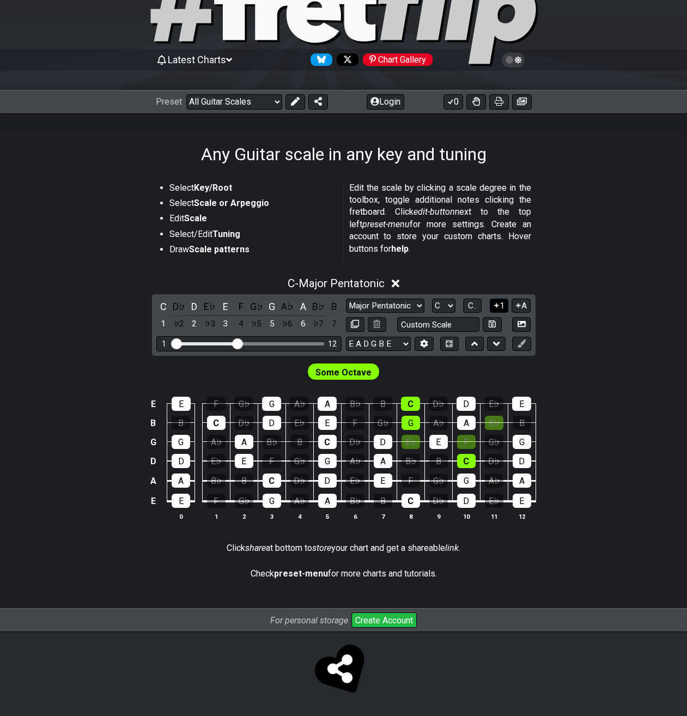
click at [500, 311] on button "1" at bounding box center [499, 306] width 19 height 15
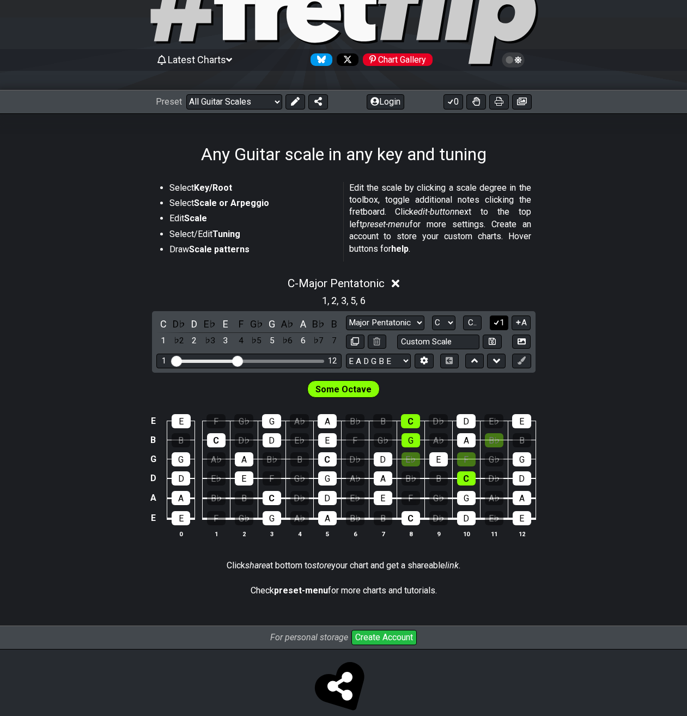
click at [501, 323] on button "1" at bounding box center [499, 323] width 19 height 15
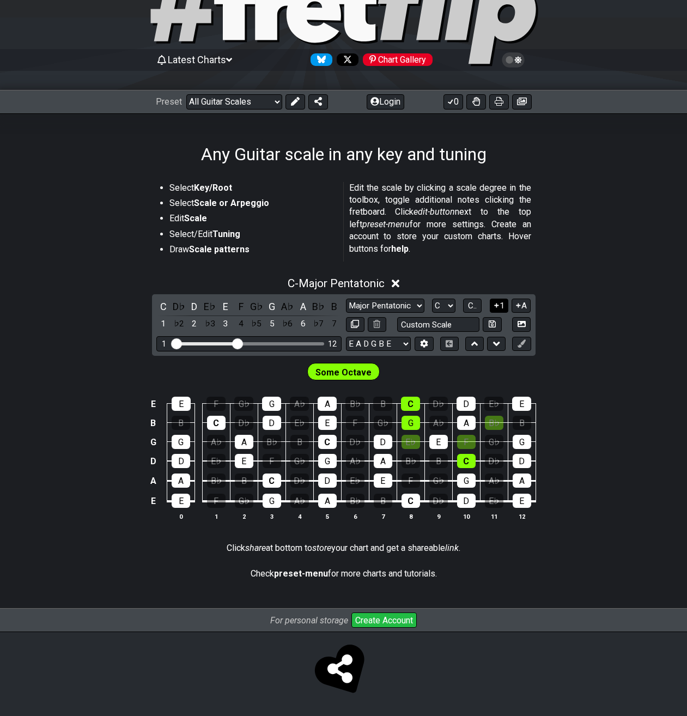
click at [498, 310] on button "1" at bounding box center [499, 306] width 19 height 15
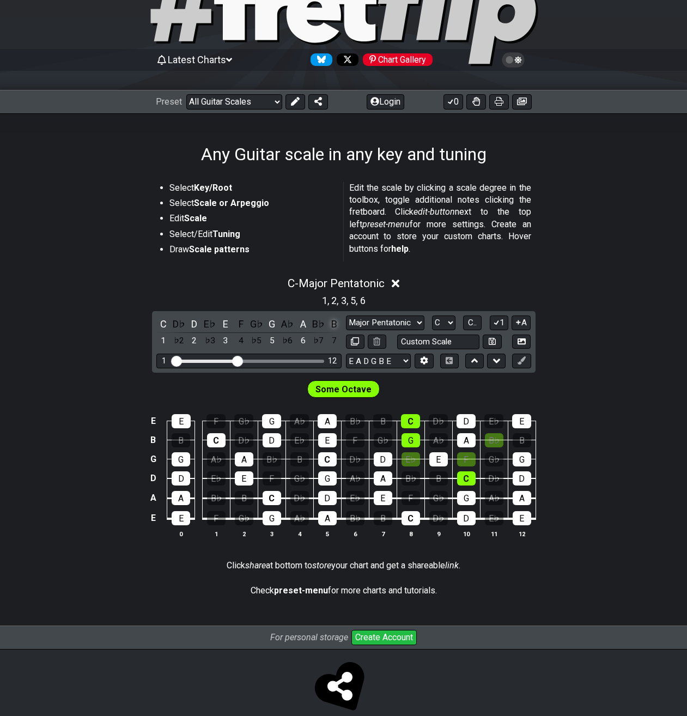
click at [333, 323] on div "B" at bounding box center [334, 324] width 14 height 15
click at [346, 316] on select "Minor Pentatonic Root Minor Pentatonic Major Pentatonic Minor Blues Major Blues…" at bounding box center [385, 323] width 78 height 15
click option "Minor Pentatonic" at bounding box center [0, 0] width 0 height 0
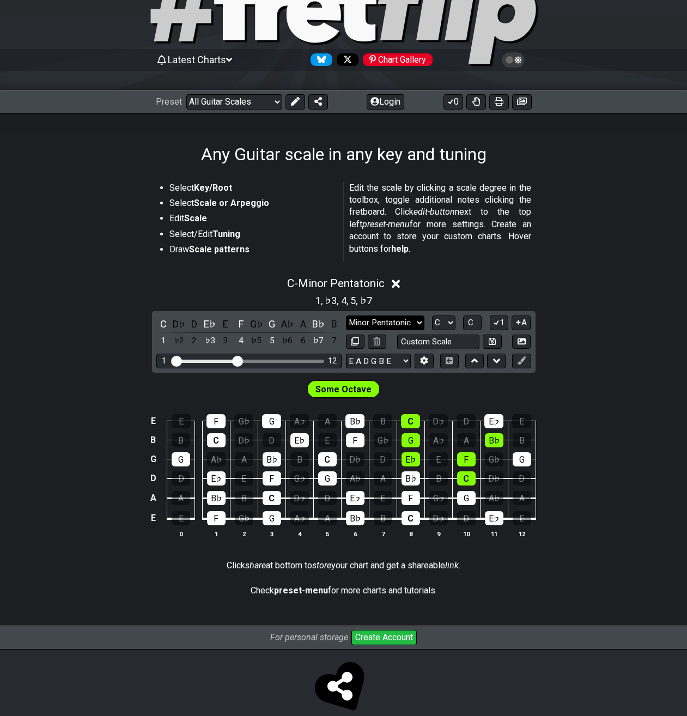
click at [346, 316] on select "Minor Pentatonic Root Minor Pentatonic Major Pentatonic Minor Blues Major Blues…" at bounding box center [385, 323] width 78 height 15
select select "Major Pentatonic"
click option "Major Pentatonic" at bounding box center [0, 0] width 0 height 0
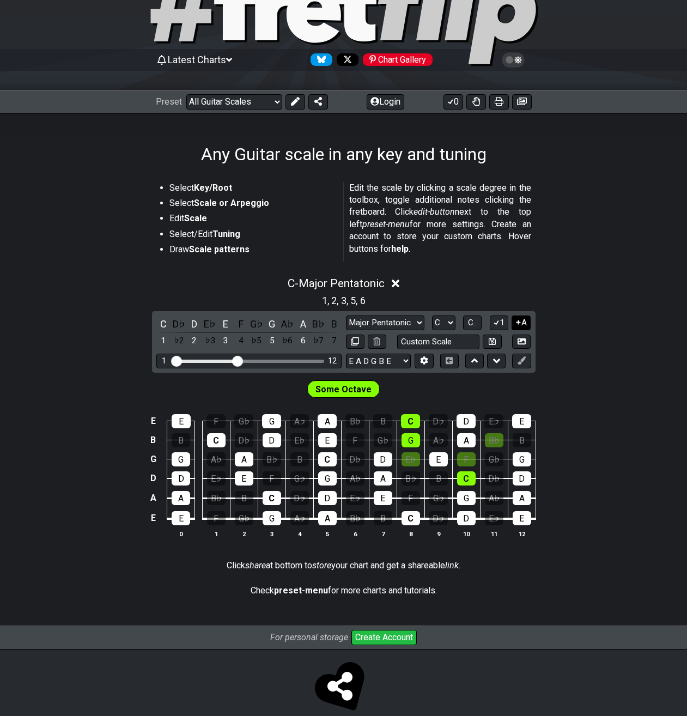
click at [522, 322] on icon at bounding box center [518, 322] width 10 height 8
click at [527, 321] on button "A" at bounding box center [521, 323] width 19 height 15
click at [521, 321] on icon at bounding box center [519, 323] width 6 height 5
click at [521, 321] on icon at bounding box center [518, 322] width 10 height 8
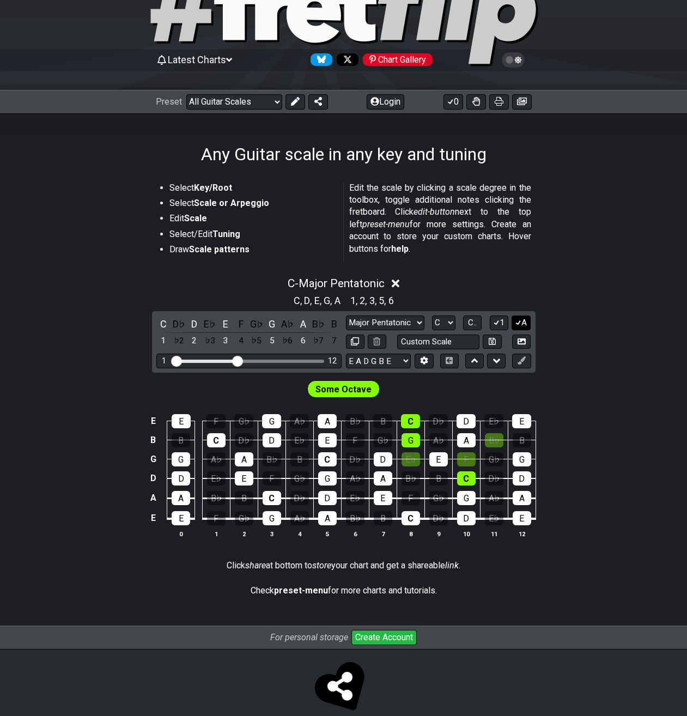
click at [521, 323] on icon at bounding box center [518, 322] width 10 height 8
click at [470, 321] on span "C.." at bounding box center [472, 323] width 9 height 10
click at [476, 322] on span "1..7" at bounding box center [472, 323] width 13 height 10
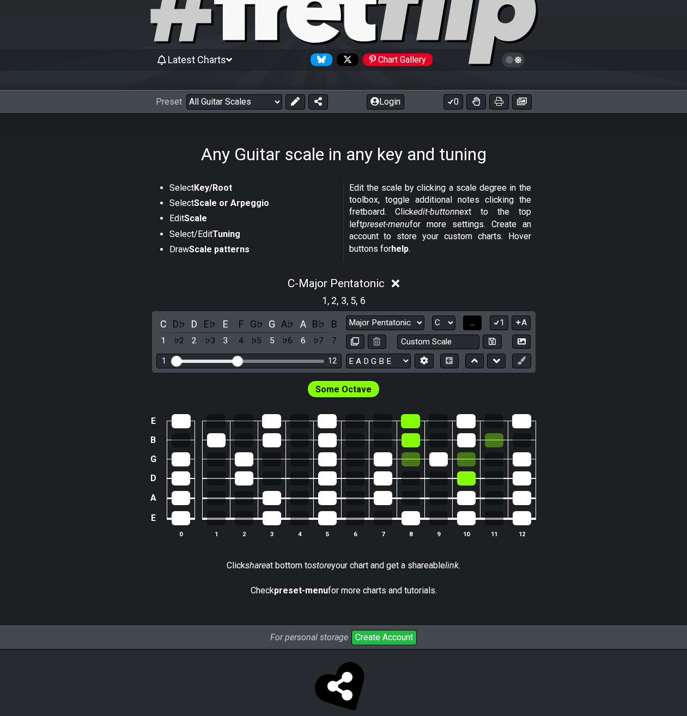
click at [475, 322] on span "..." at bounding box center [472, 323] width 5 height 10
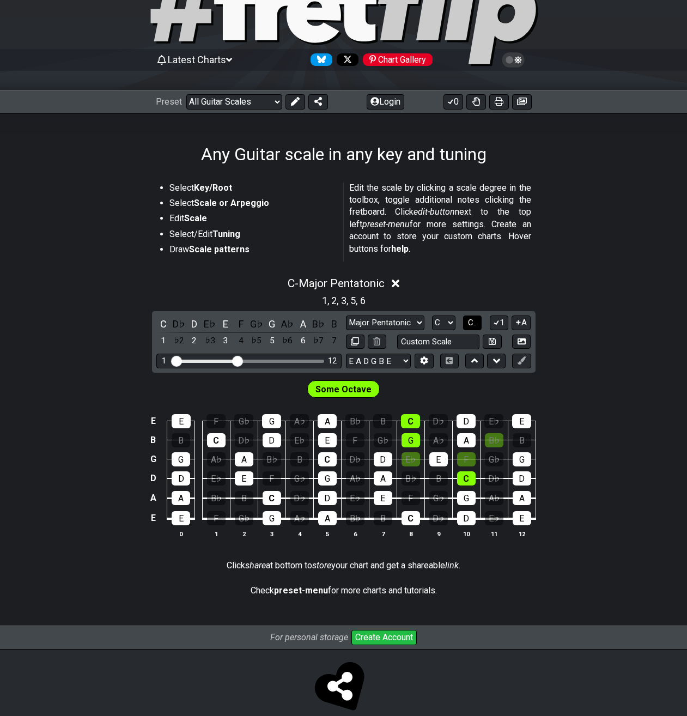
click at [475, 321] on span "C.." at bounding box center [472, 323] width 9 height 10
click at [475, 321] on span "1..7" at bounding box center [472, 323] width 13 height 10
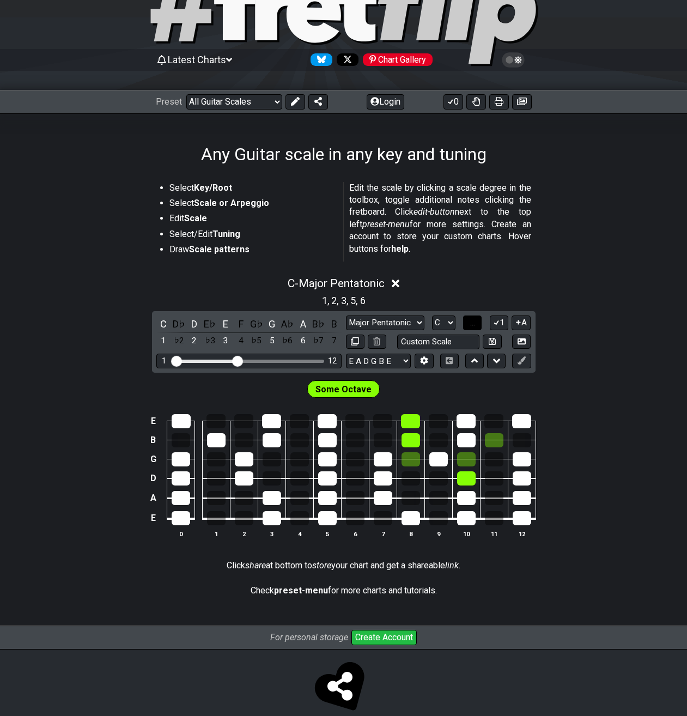
click at [475, 321] on span "..." at bounding box center [472, 323] width 5 height 10
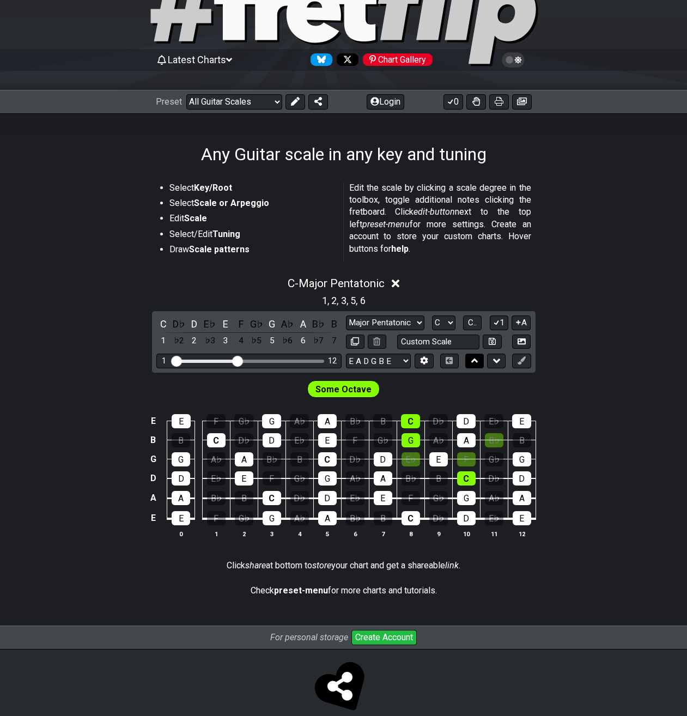
click at [482, 358] on button at bounding box center [474, 361] width 19 height 15
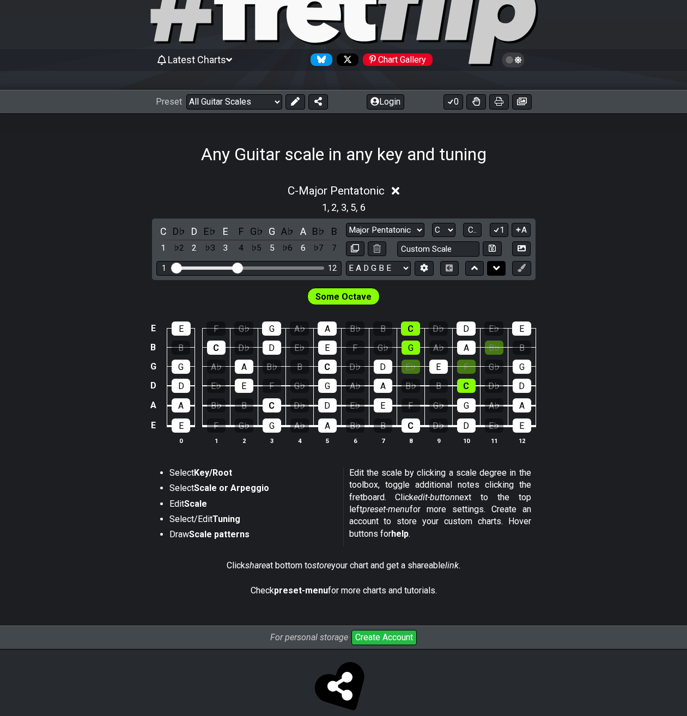
click at [495, 268] on icon at bounding box center [496, 268] width 7 height 4
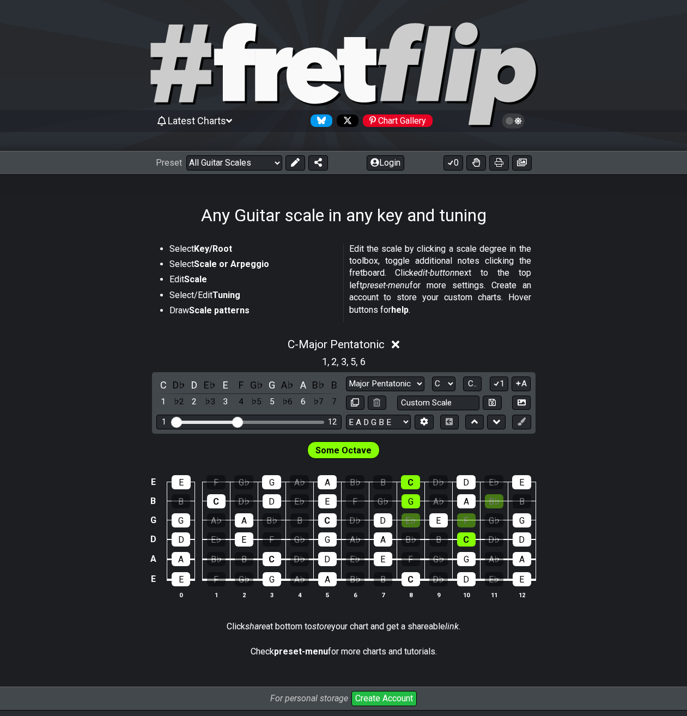
scroll to position [0, 0]
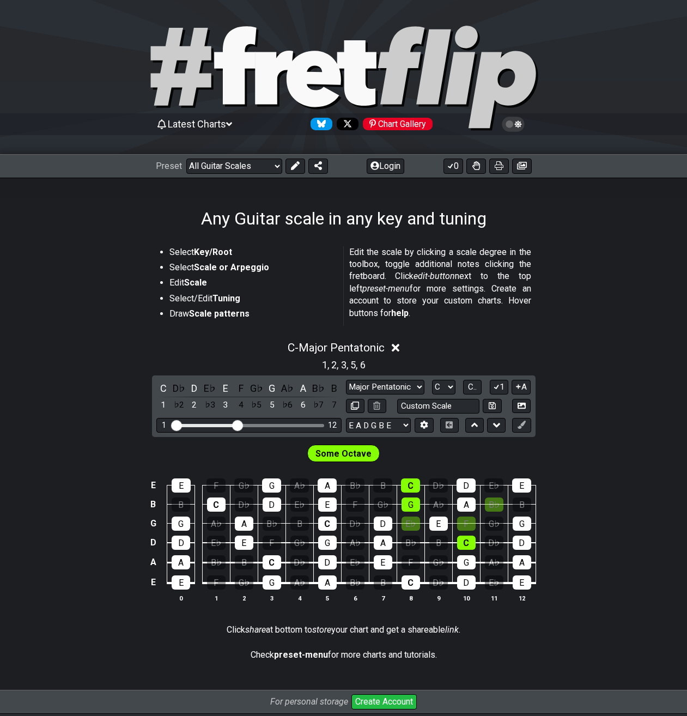
click at [239, 90] on icon at bounding box center [235, 65] width 42 height 78
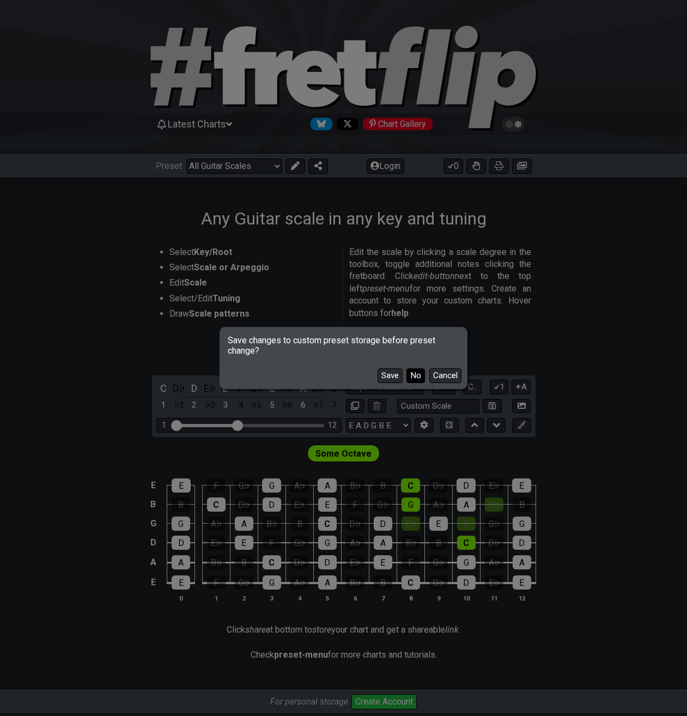
click at [423, 374] on button "No" at bounding box center [416, 375] width 19 height 15
select select "/welcome"
select select "Minor Pentatonic"
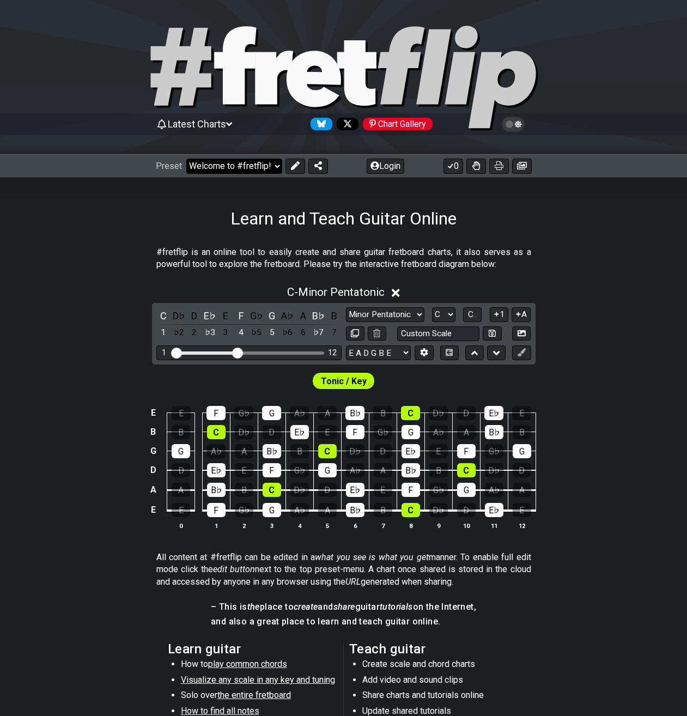
click at [186, 159] on select "Welcome to #fretflip! Initial Preset Custom Preset Minor Pentatonic Major Penta…" at bounding box center [234, 166] width 96 height 15
click option "1. Notes Explained" at bounding box center [0, 0] width 0 height 0
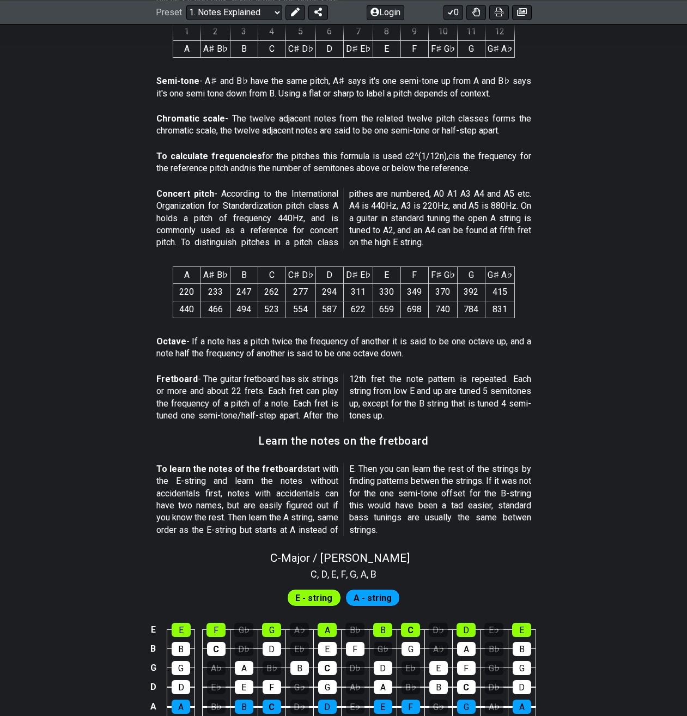
scroll to position [556, 0]
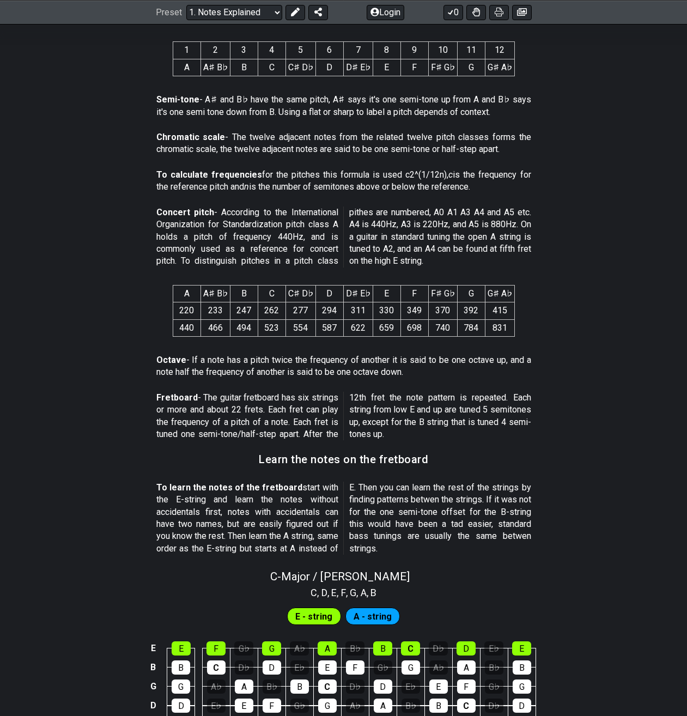
drag, startPoint x: 253, startPoint y: 100, endPoint x: 293, endPoint y: 106, distance: 40.2
click at [293, 105] on p "Semi-tone - A♯ and B♭ have the same pitch, A♯ says it's one semi-tone up from A…" at bounding box center [343, 106] width 375 height 25
click at [268, 134] on p "Chromatic scale - The twelve adjacent notes from the related twelve pitch class…" at bounding box center [343, 143] width 375 height 25
drag, startPoint x: 246, startPoint y: 125, endPoint x: 294, endPoint y: 154, distance: 56.0
click at [299, 150] on div "This text will first of all tell you what a note is and then how that is relate…" at bounding box center [343, 238] width 687 height 1130
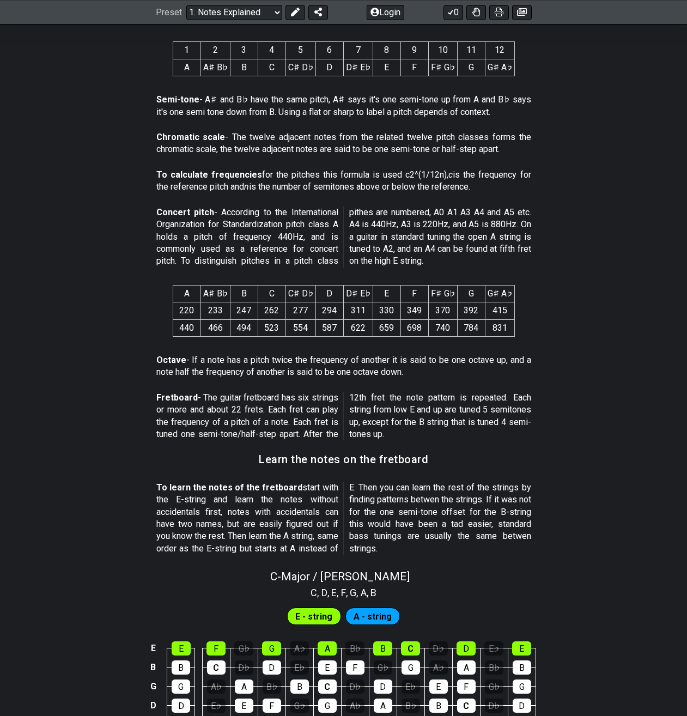
drag, startPoint x: 224, startPoint y: 395, endPoint x: 249, endPoint y: 417, distance: 33.2
click at [255, 417] on p "Fretboard - The guitar fretboard has six strings or more and about 22 frets. Ea…" at bounding box center [343, 416] width 375 height 49
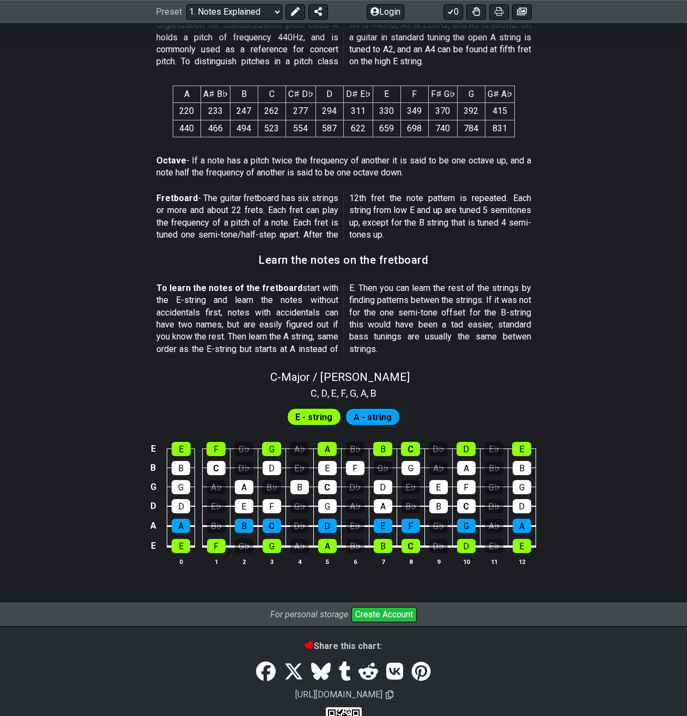
scroll to position [778, 0]
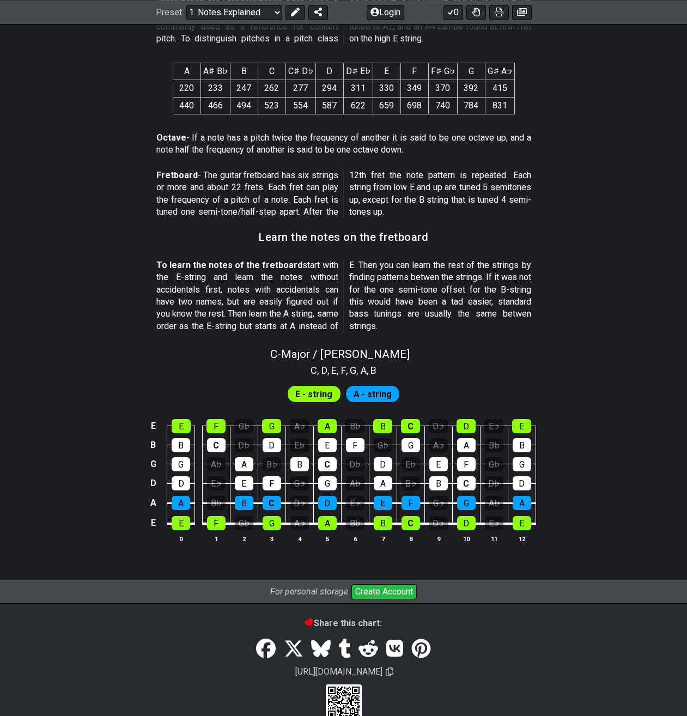
click at [619, 302] on section "To learn the notes of the fretboard start with the E-string and learn the notes…" at bounding box center [343, 298] width 687 height 86
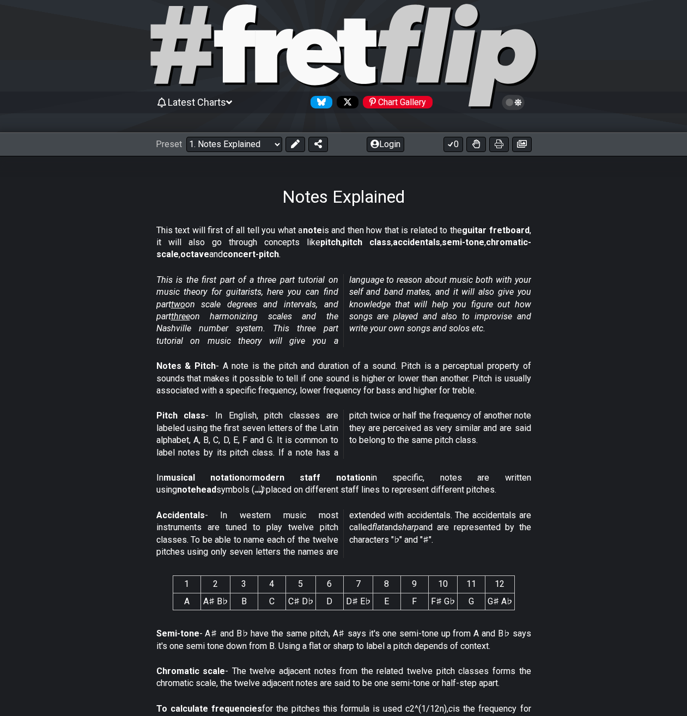
scroll to position [0, 0]
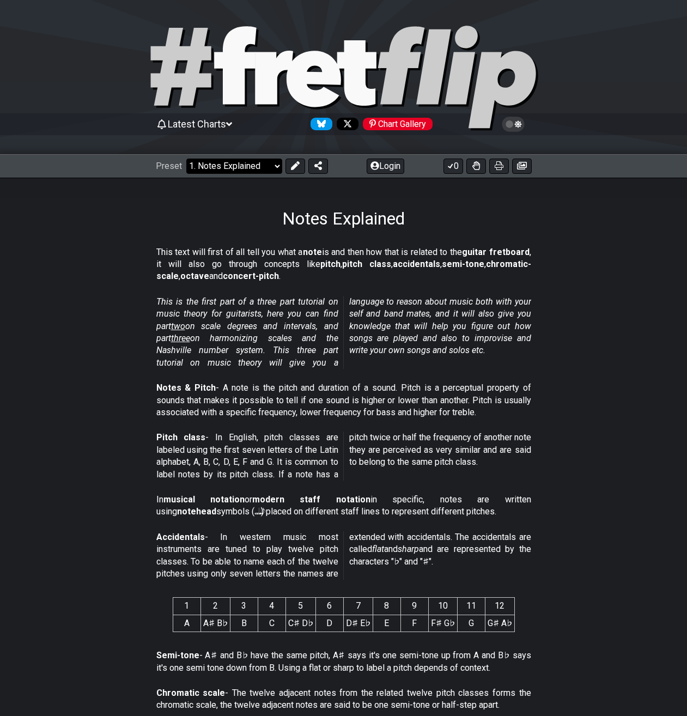
click at [186, 159] on select "Welcome to #fretflip! Initial Preset Custom Preset Minor Pentatonic Major Penta…" at bounding box center [234, 166] width 96 height 15
click option "2. Scale Degrees" at bounding box center [0, 0] width 0 height 0
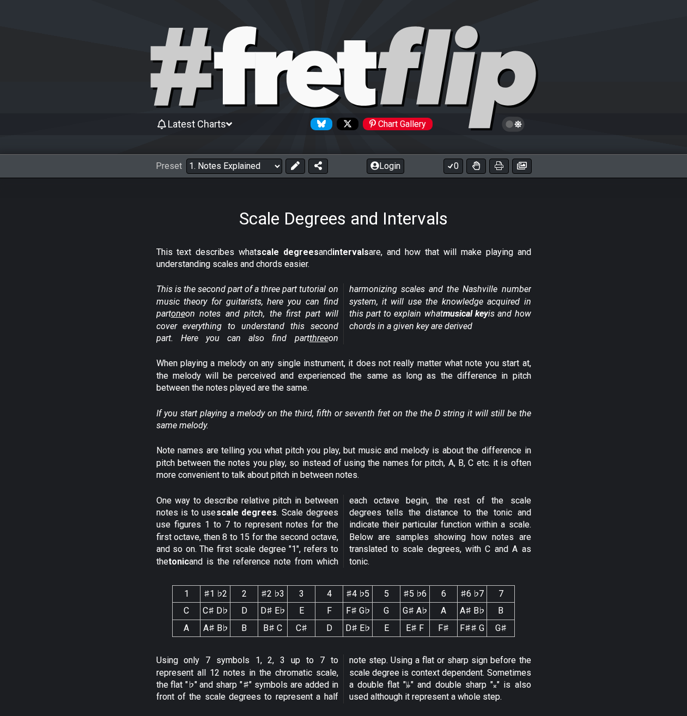
select select "/scale-degrees-and-intervals"
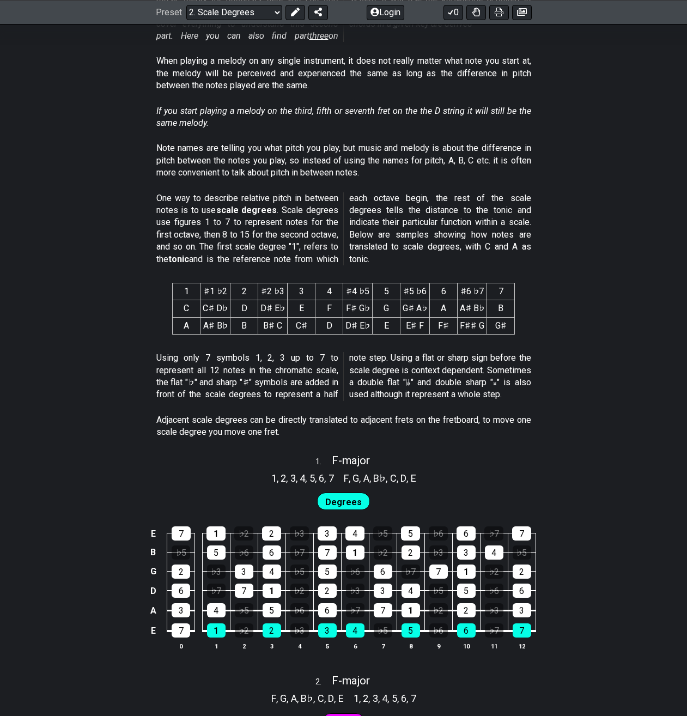
scroll to position [278, 0]
